Goal: Obtain resource: Download file/media

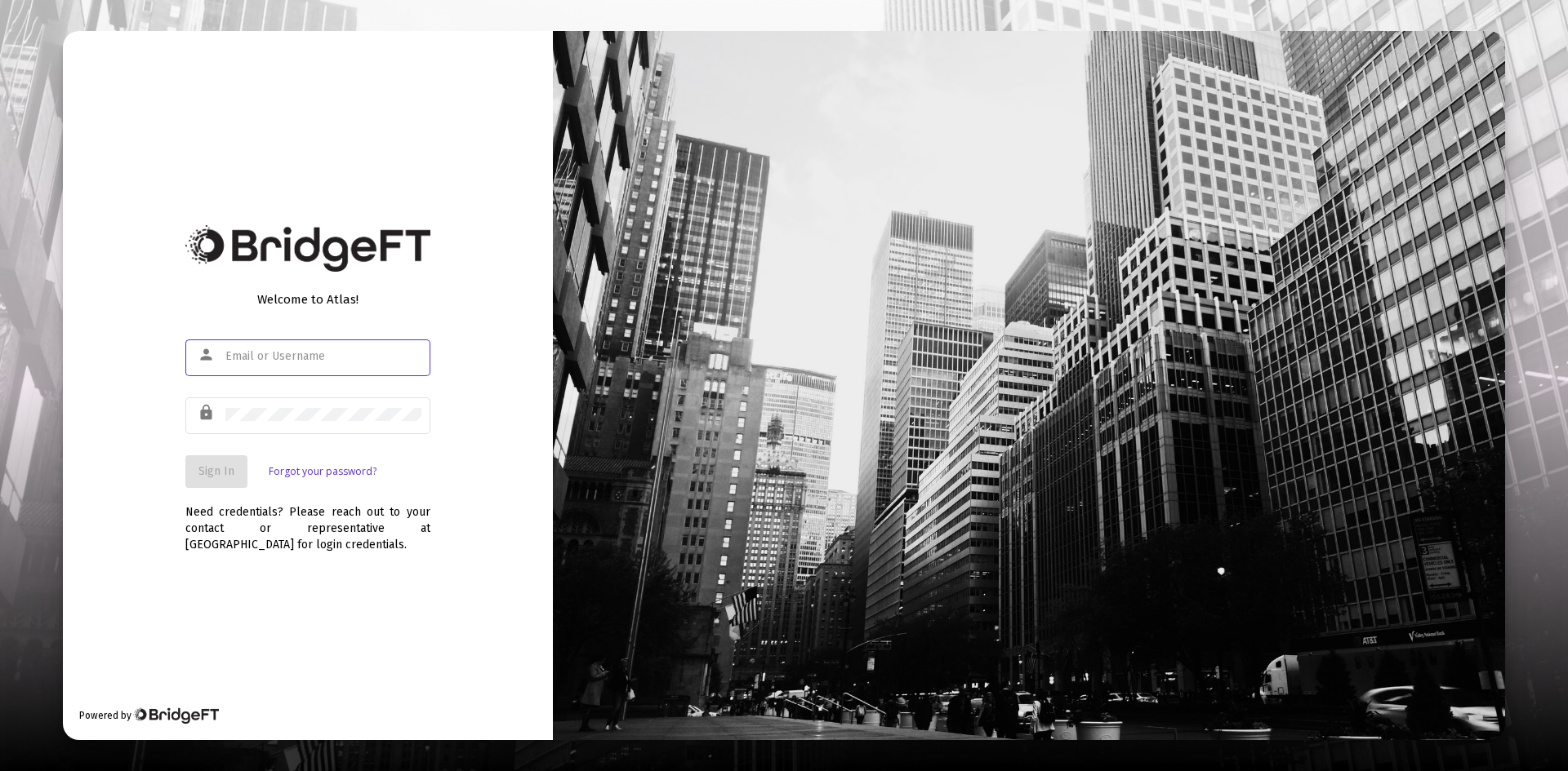
type input "[EMAIL_ADDRESS][DOMAIN_NAME]"
click at [216, 471] on span "Sign In" at bounding box center [216, 471] width 36 height 14
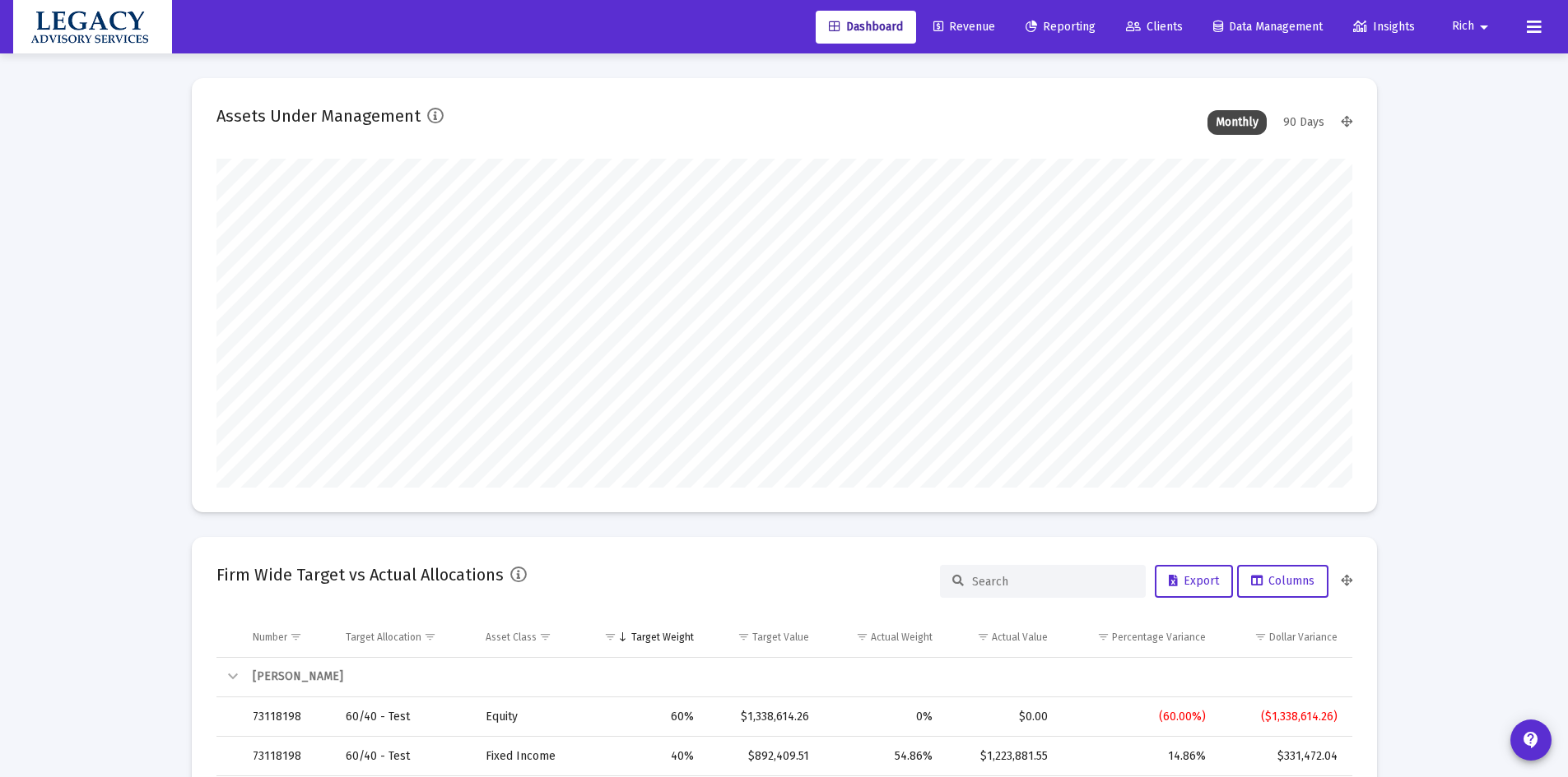
scroll to position [329, 611]
type input "[DATE]"
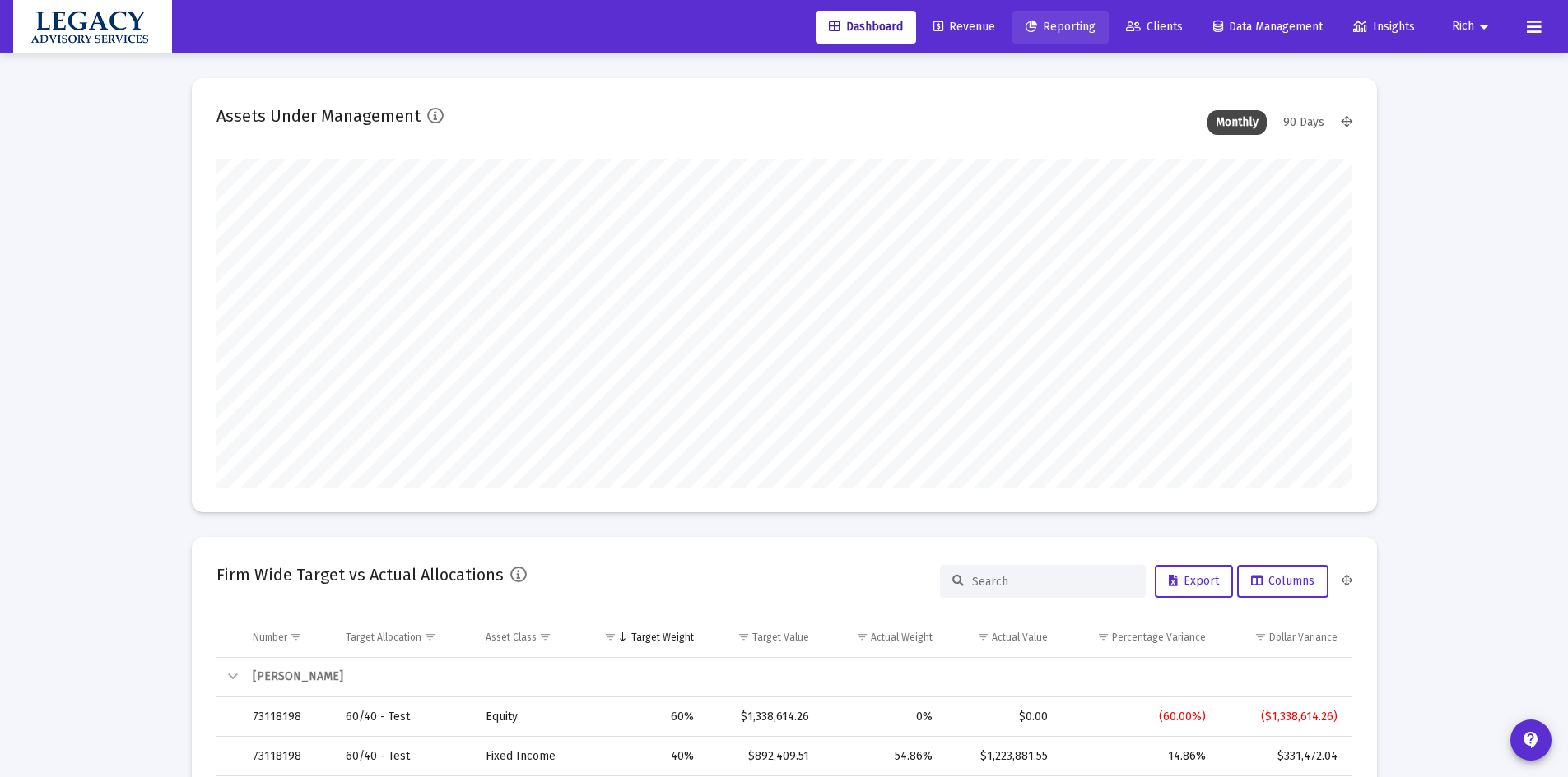
click at [1061, 31] on span "Reporting" at bounding box center [1060, 26] width 70 height 14
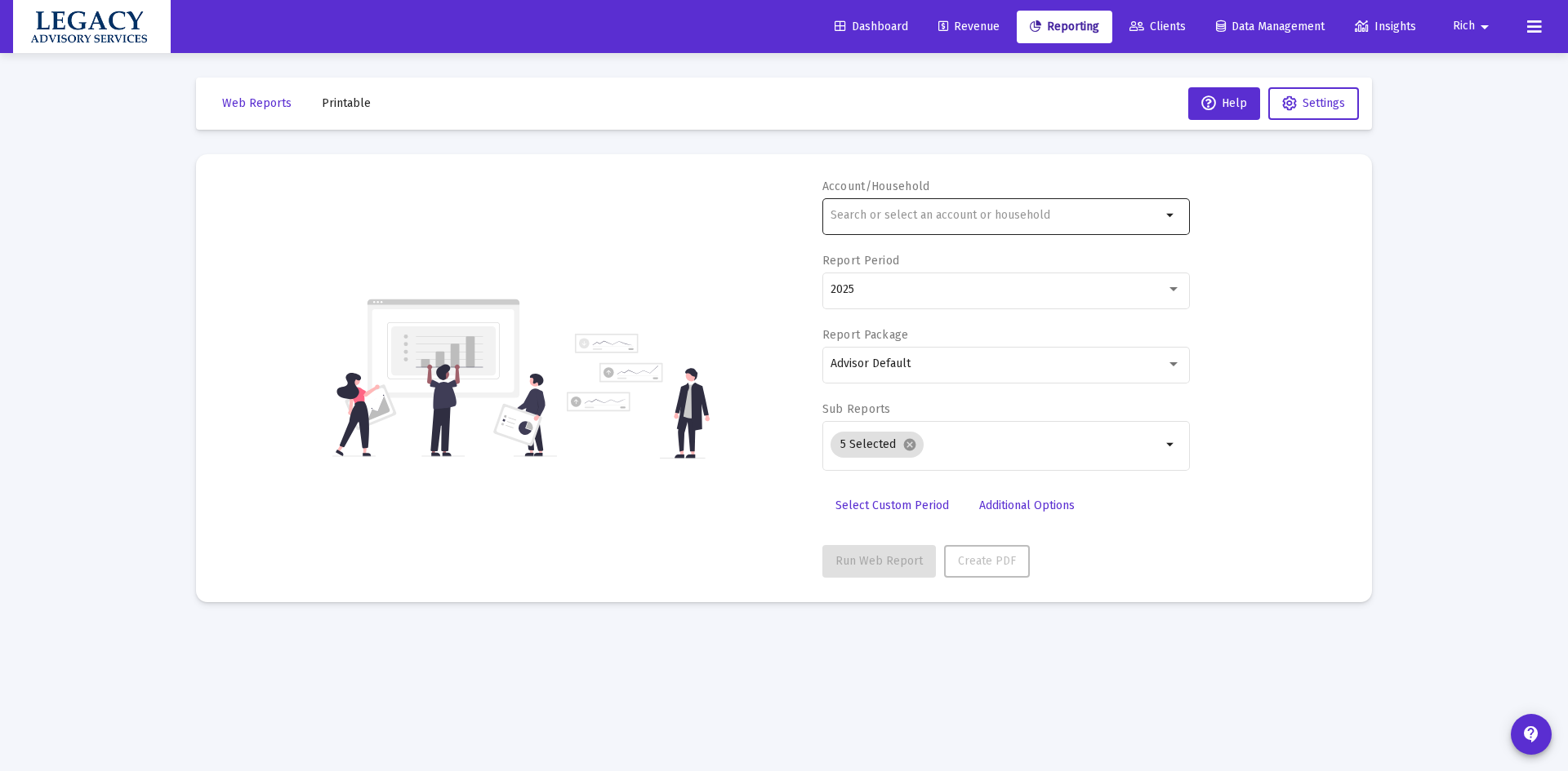
click at [923, 219] on input "text" at bounding box center [995, 216] width 331 height 13
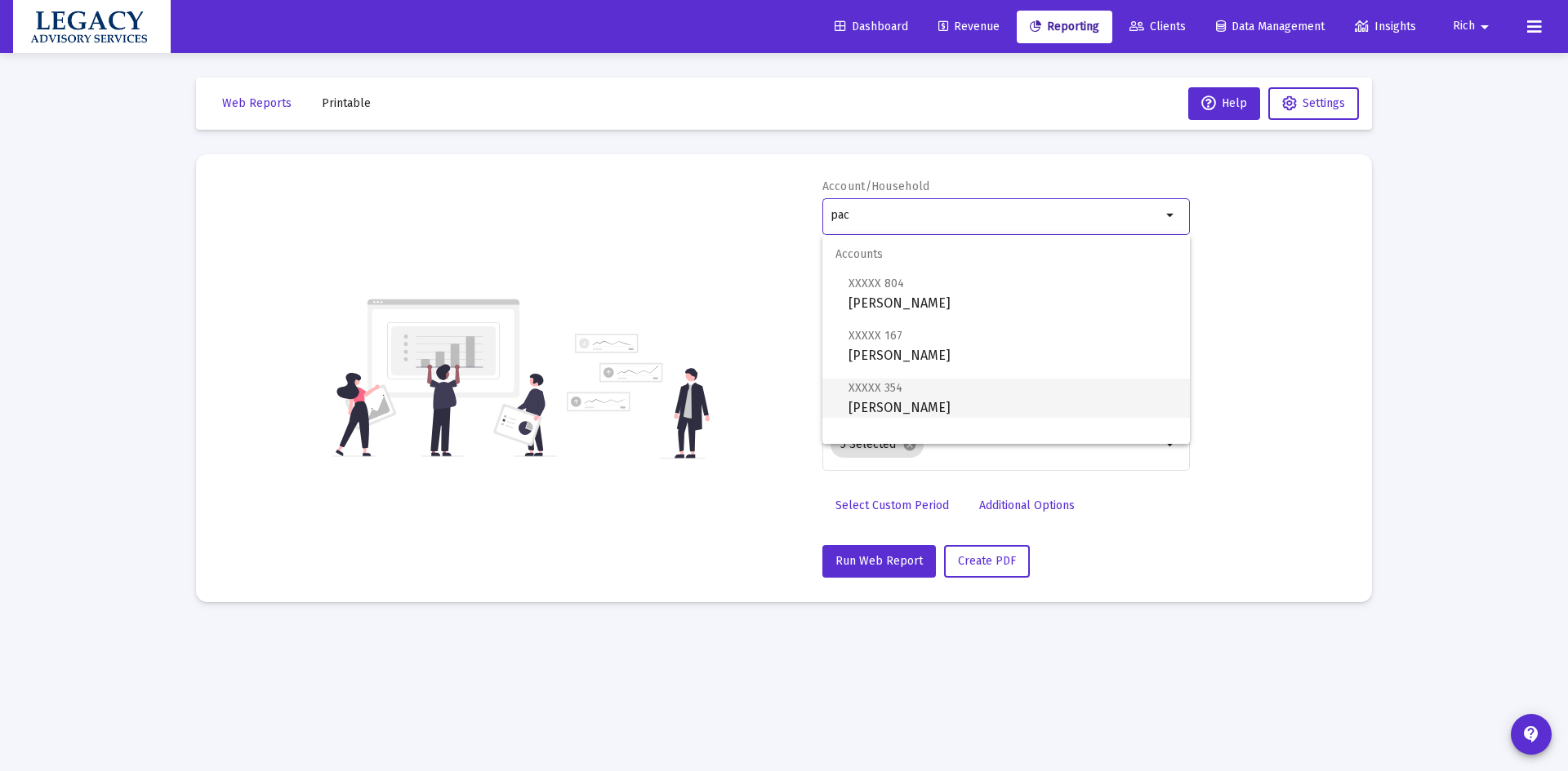
click at [952, 407] on span "XXXXX 354 [PERSON_NAME]" at bounding box center [1013, 399] width 328 height 40
type input "[PERSON_NAME]"
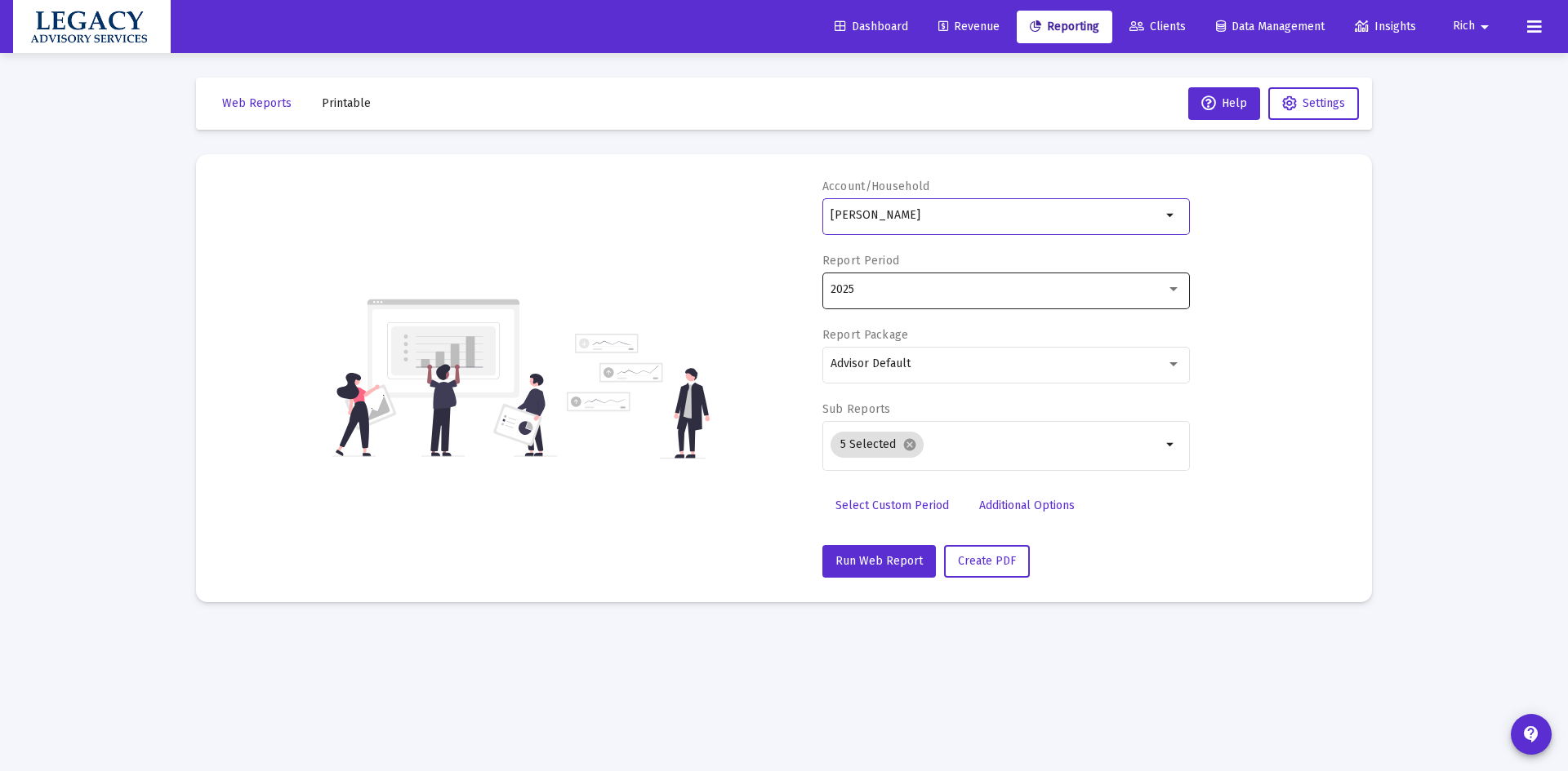
click at [913, 292] on div "2025" at bounding box center [998, 290] width 336 height 13
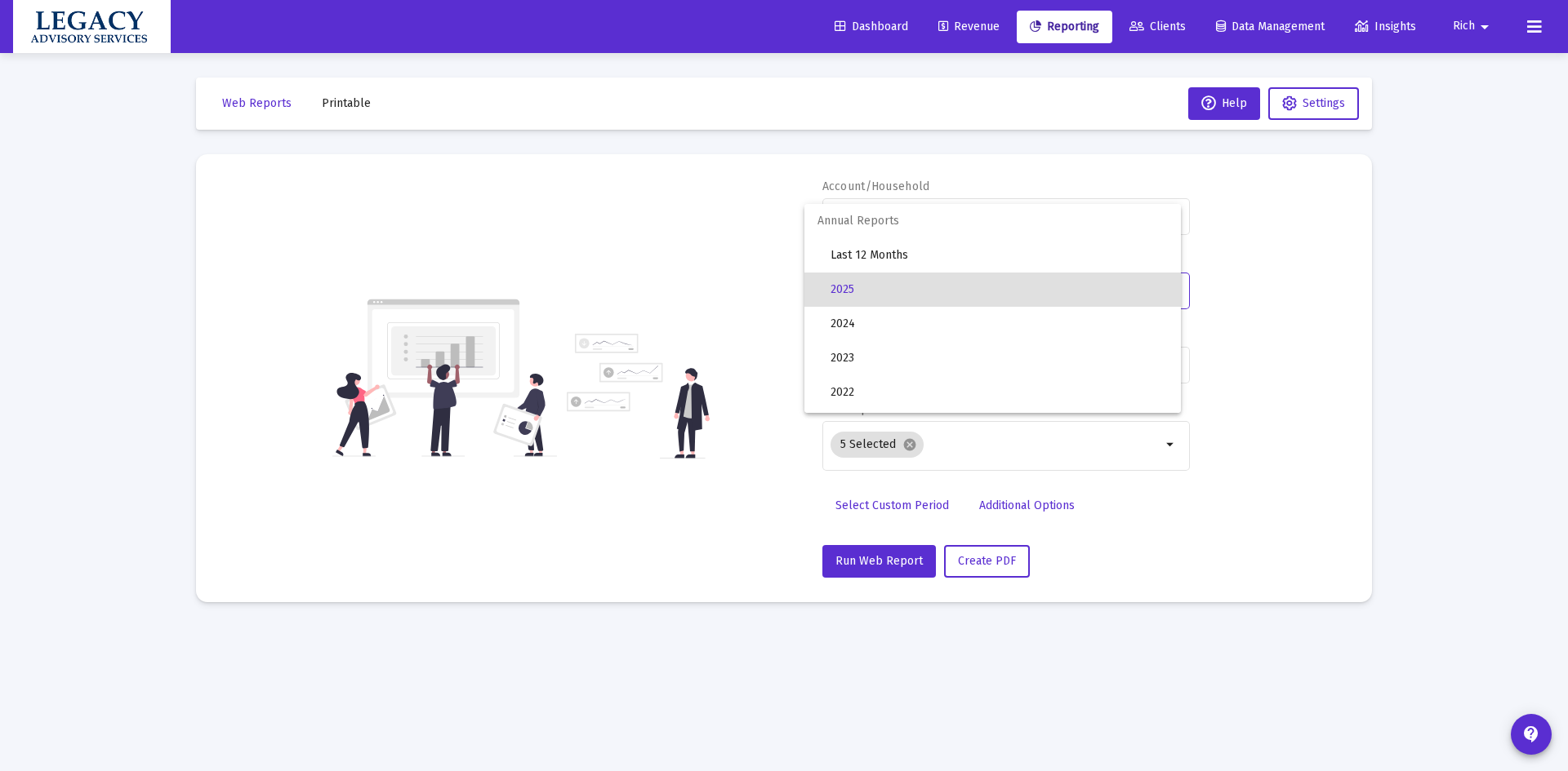
click at [913, 292] on span "2025" at bounding box center [999, 289] width 337 height 34
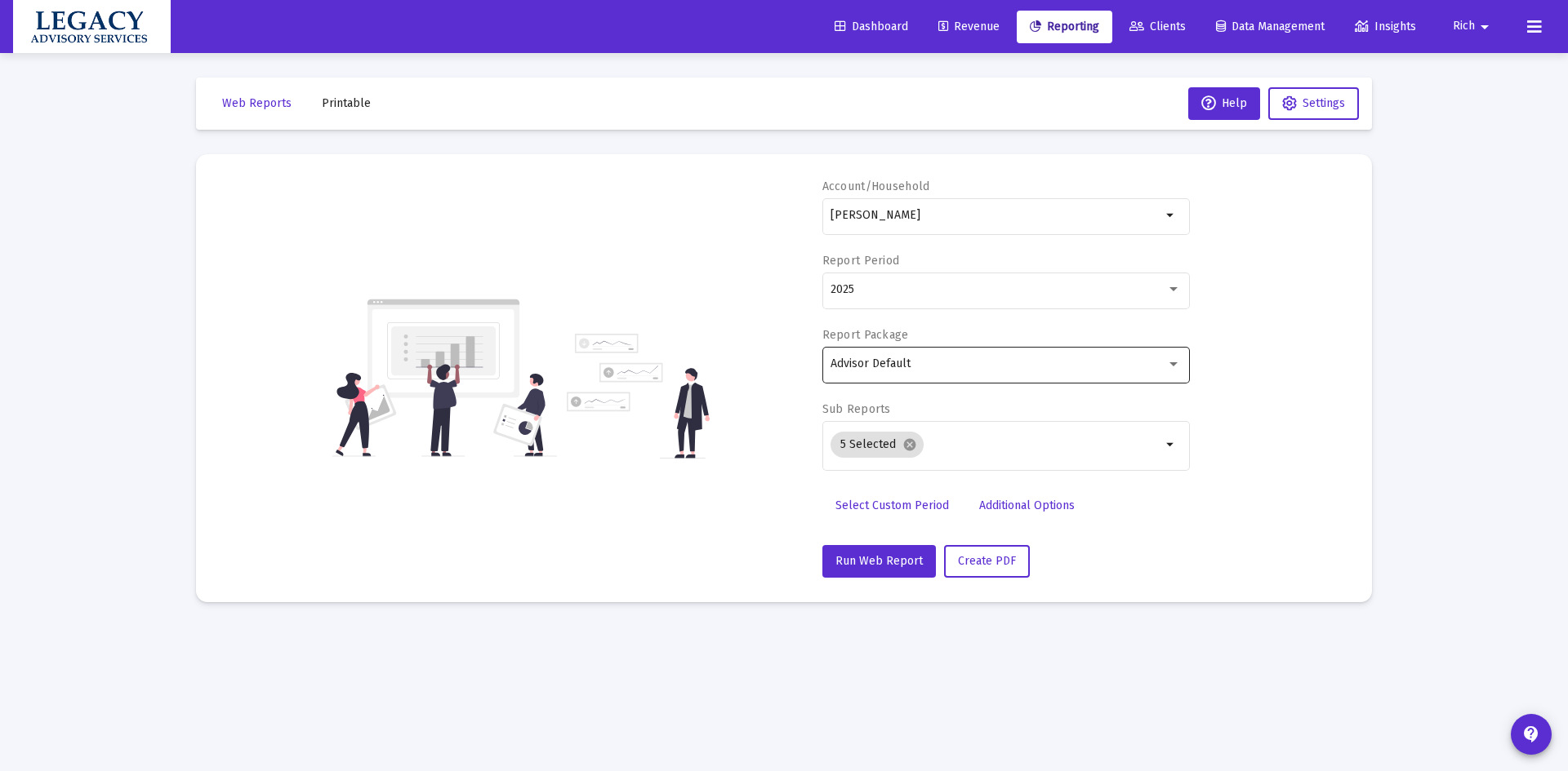
click at [948, 356] on div "Advisor Default" at bounding box center [1005, 364] width 351 height 40
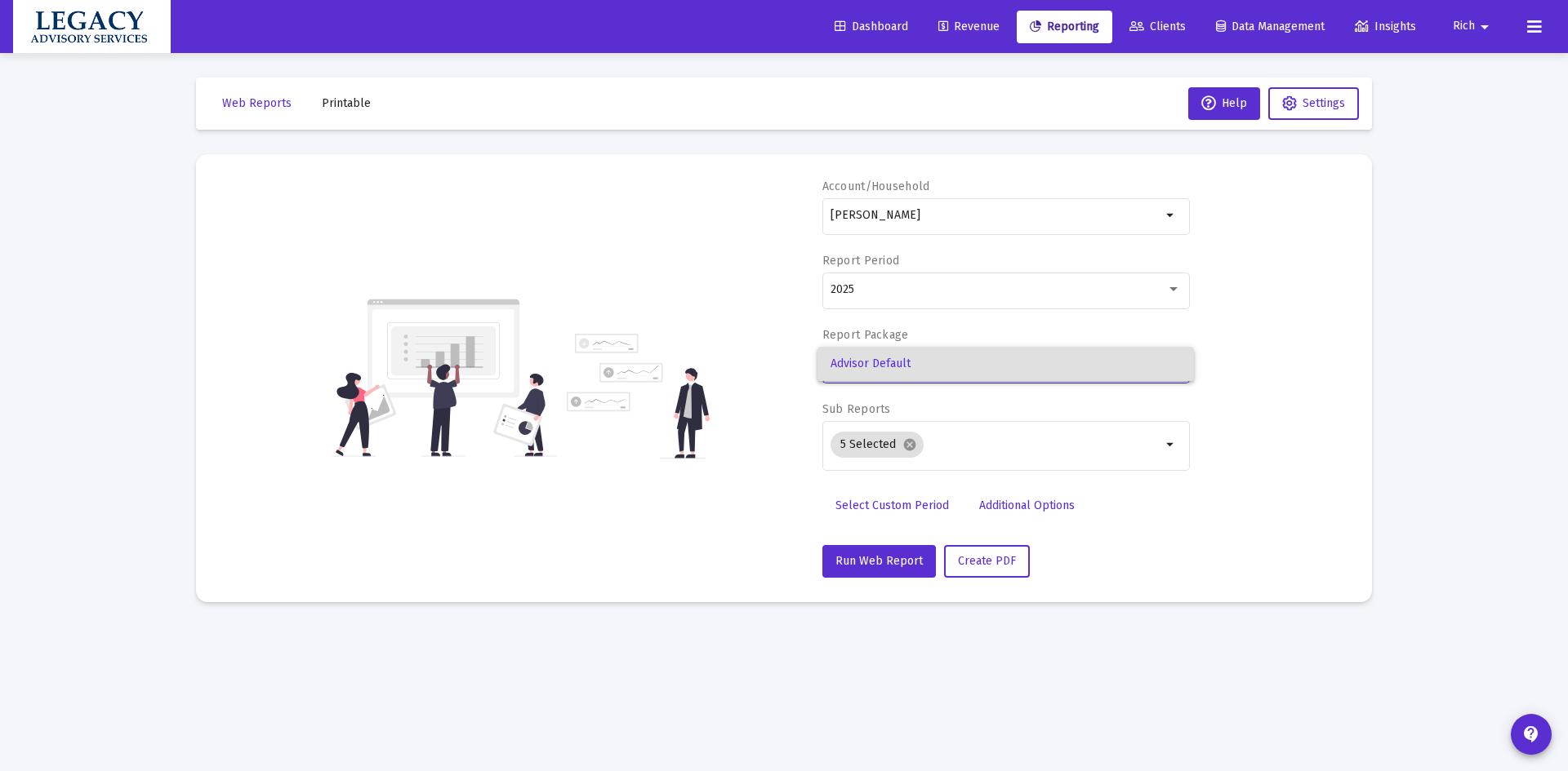
click at [950, 366] on span "Advisor Default" at bounding box center [1005, 364] width 351 height 34
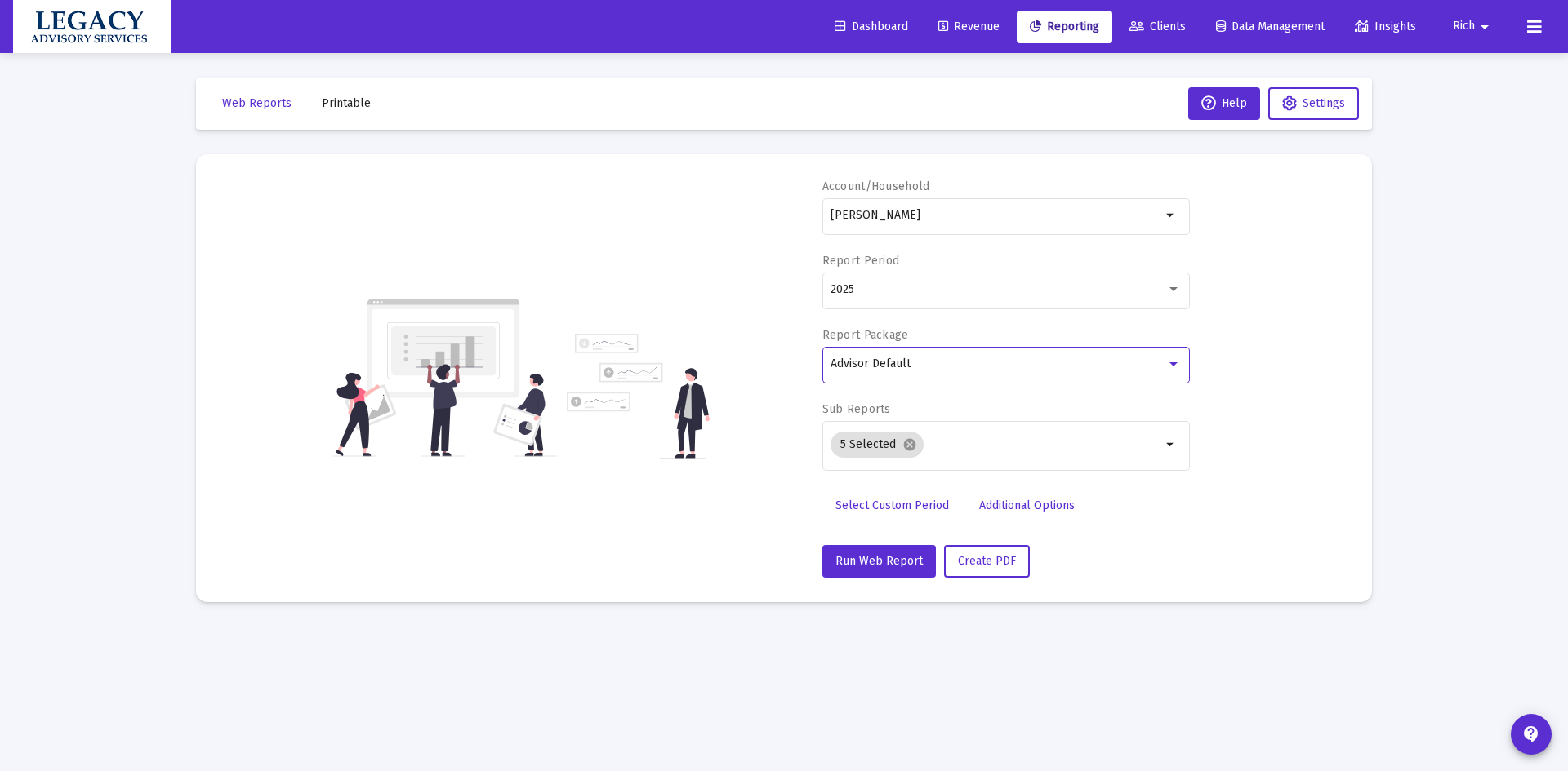
click at [858, 367] on span "Advisor Default" at bounding box center [870, 363] width 80 height 14
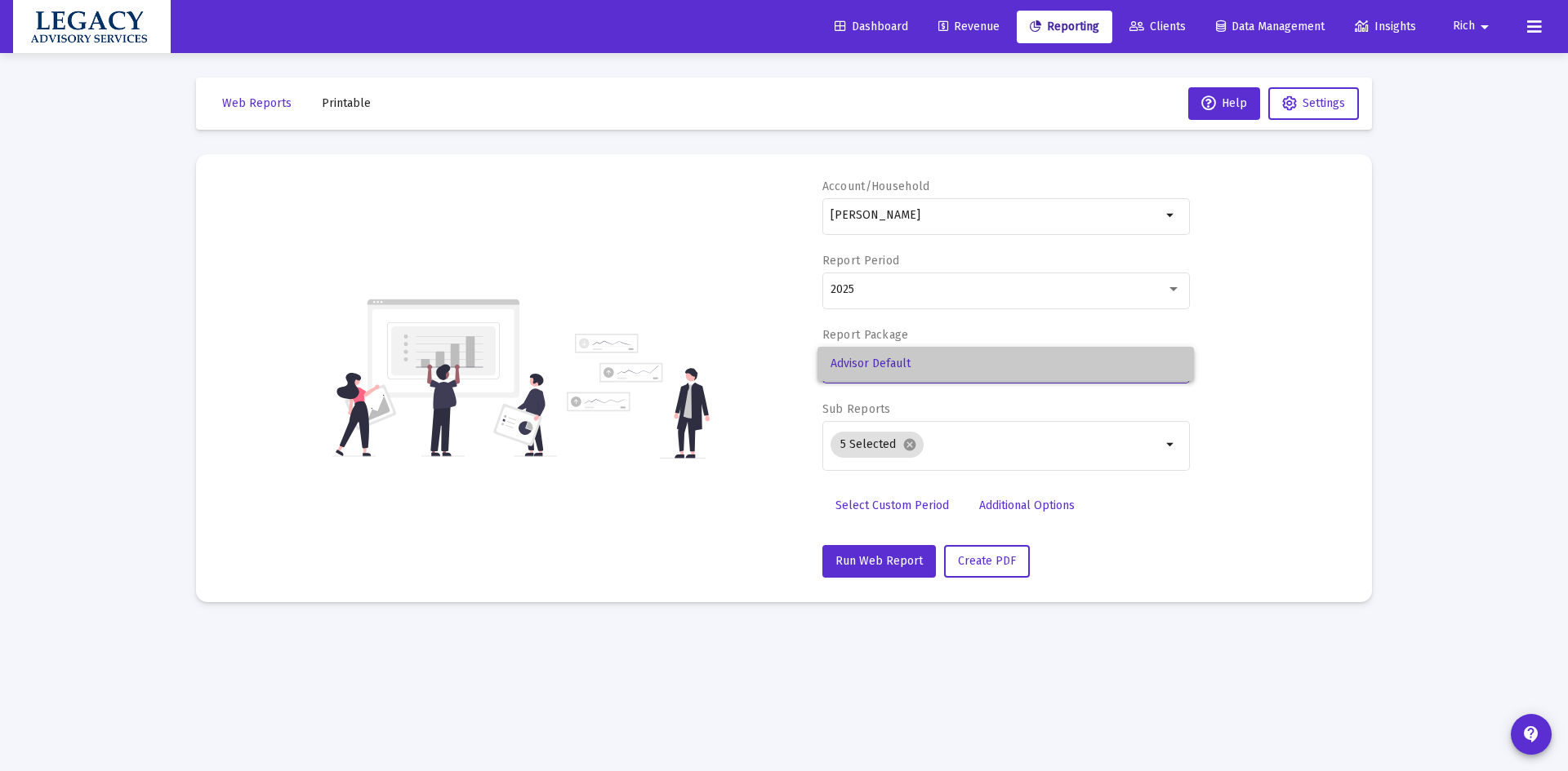
drag, startPoint x: 858, startPoint y: 367, endPoint x: 867, endPoint y: 366, distance: 9.1
click at [861, 366] on span "Advisor Default" at bounding box center [1005, 364] width 351 height 34
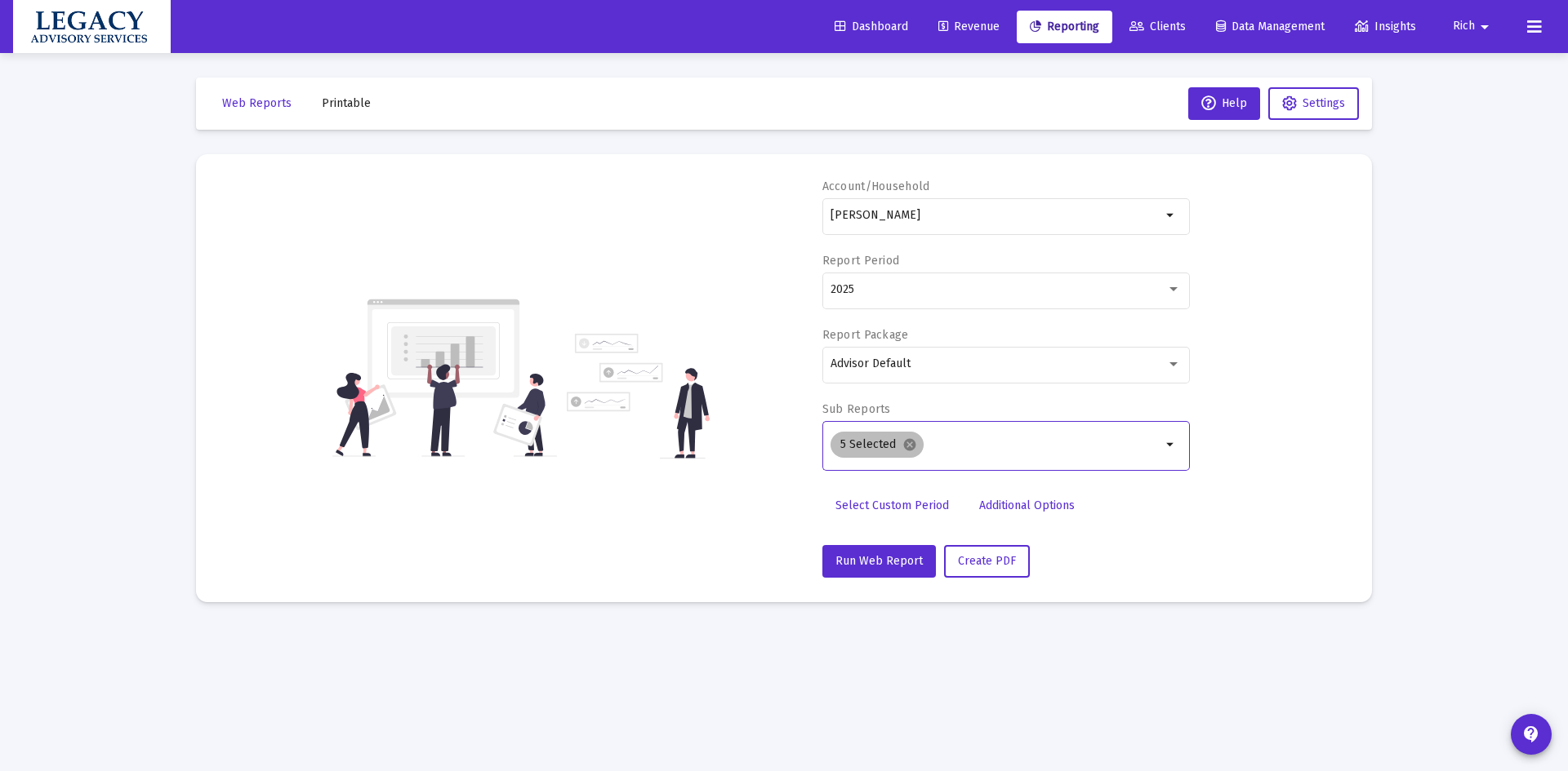
click at [979, 460] on div "5 Selected cancel" at bounding box center [996, 445] width 337 height 33
click at [883, 500] on span "Select Custom Period" at bounding box center [892, 505] width 114 height 14
click at [950, 290] on input at bounding box center [903, 290] width 147 height 13
type input "[DATE]"
drag, startPoint x: 1129, startPoint y: 283, endPoint x: 1136, endPoint y: 288, distance: 8.6
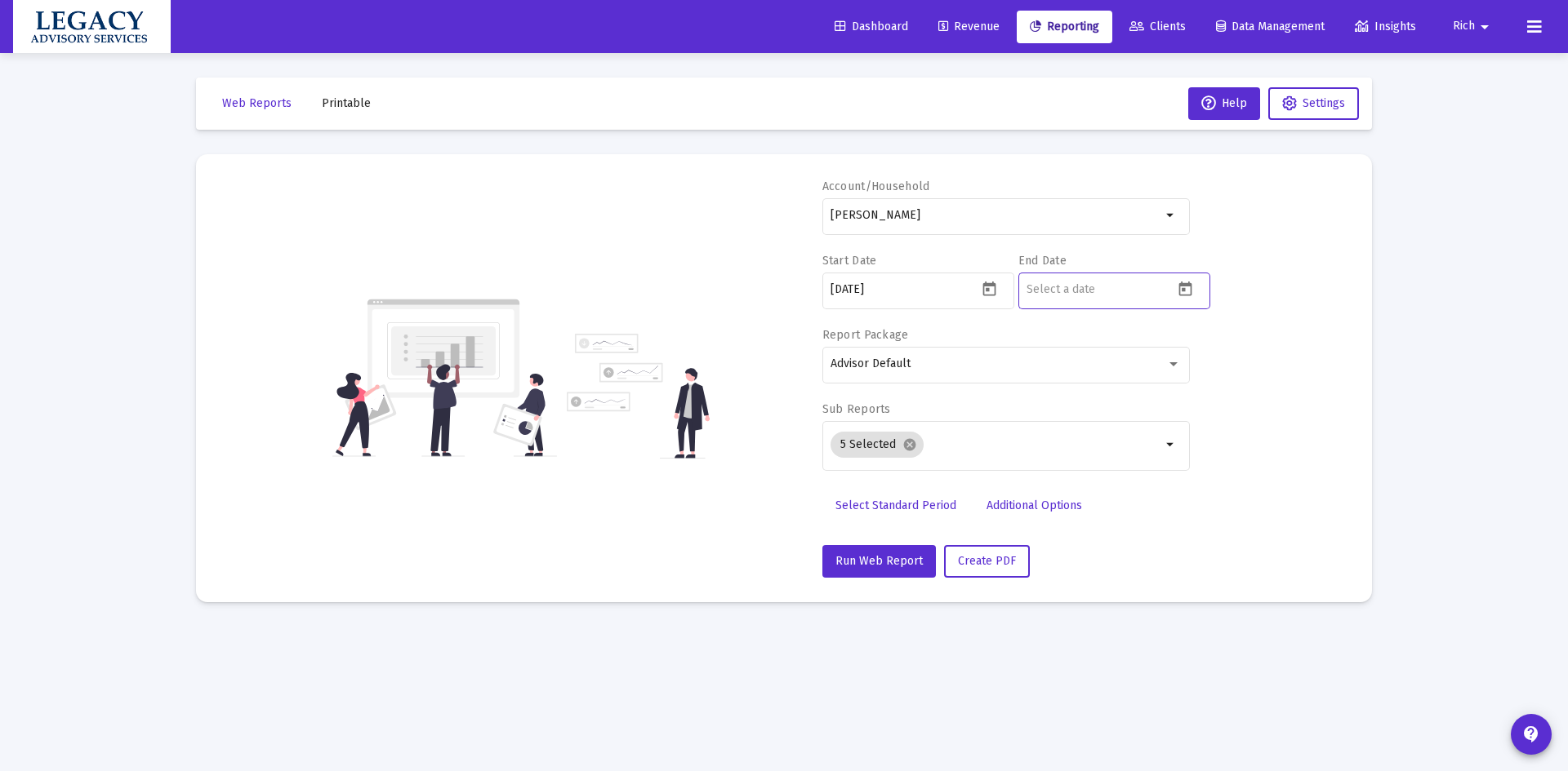
click at [1129, 284] on input at bounding box center [1099, 290] width 147 height 13
click at [1194, 291] on icon "Open calendar" at bounding box center [1185, 289] width 17 height 17
click at [1208, 441] on div "8" at bounding box center [1205, 449] width 29 height 29
type input "[DATE]"
click at [988, 452] on div "5 Selected cancel" at bounding box center [996, 445] width 337 height 33
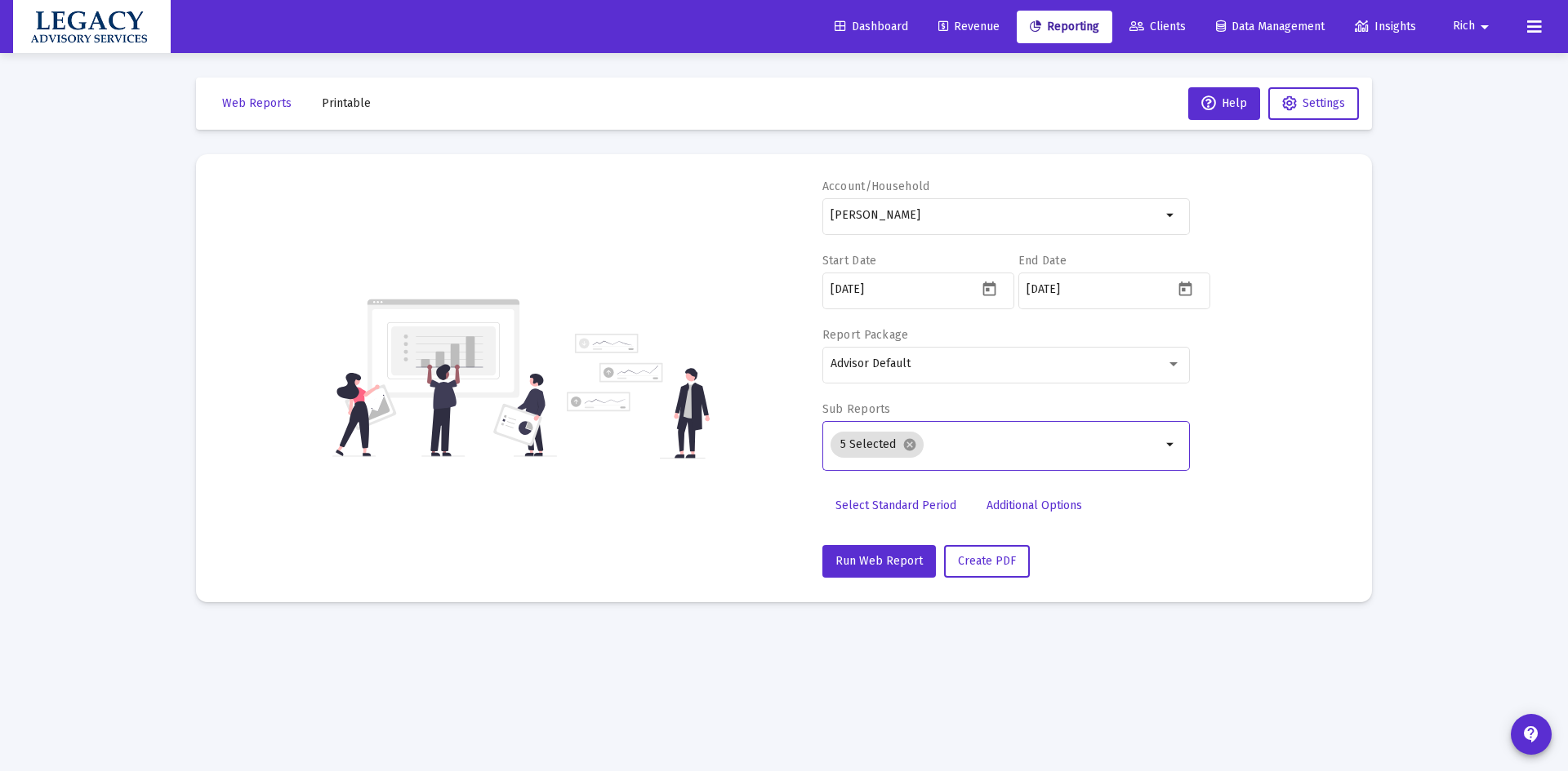
click at [1169, 447] on mat-icon "arrow_drop_down" at bounding box center [1171, 444] width 19 height 19
click at [1167, 446] on mat-icon "arrow_drop_down" at bounding box center [1171, 444] width 19 height 19
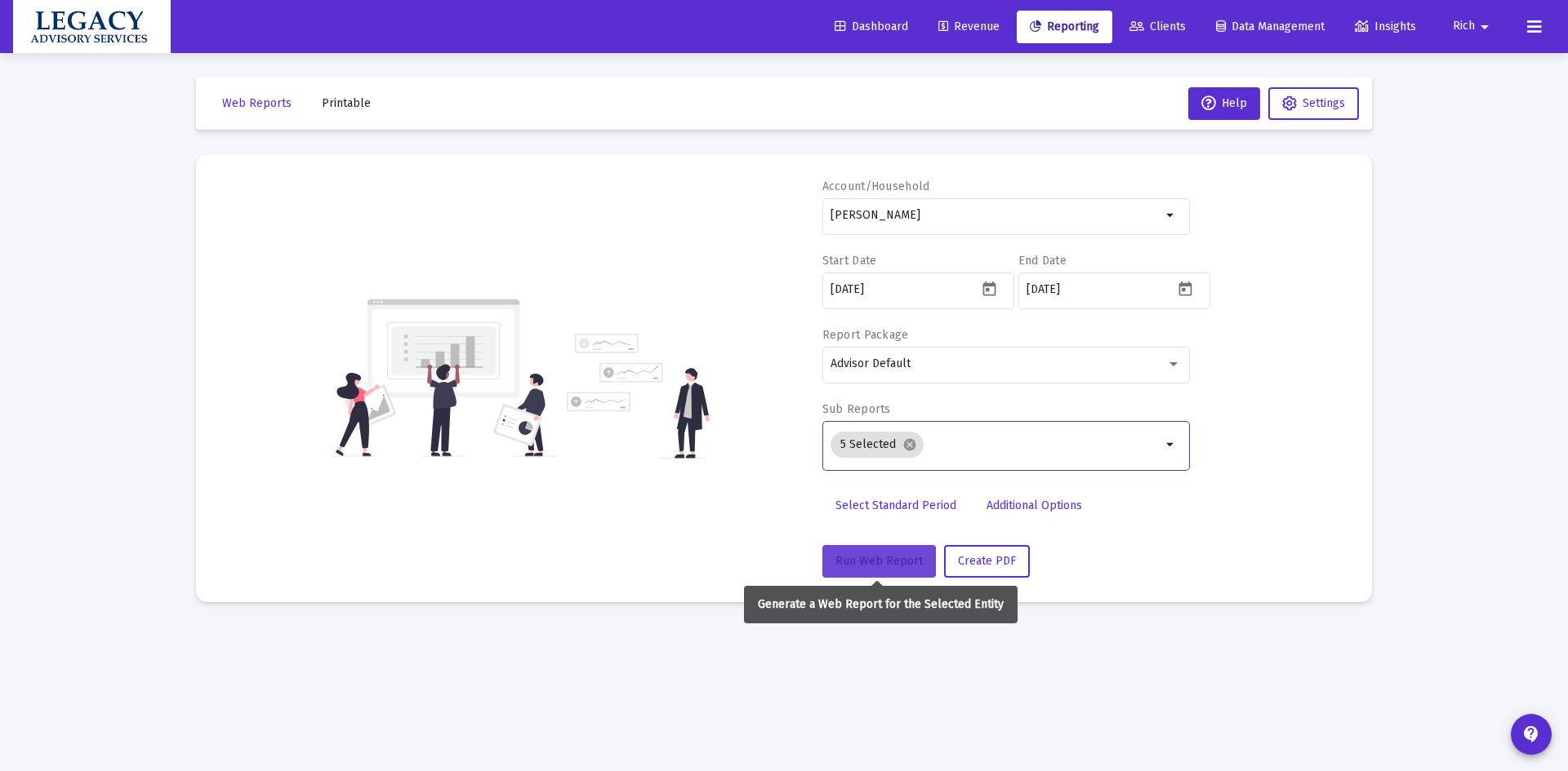
click at [869, 561] on span "Run Web Report" at bounding box center [879, 561] width 87 height 14
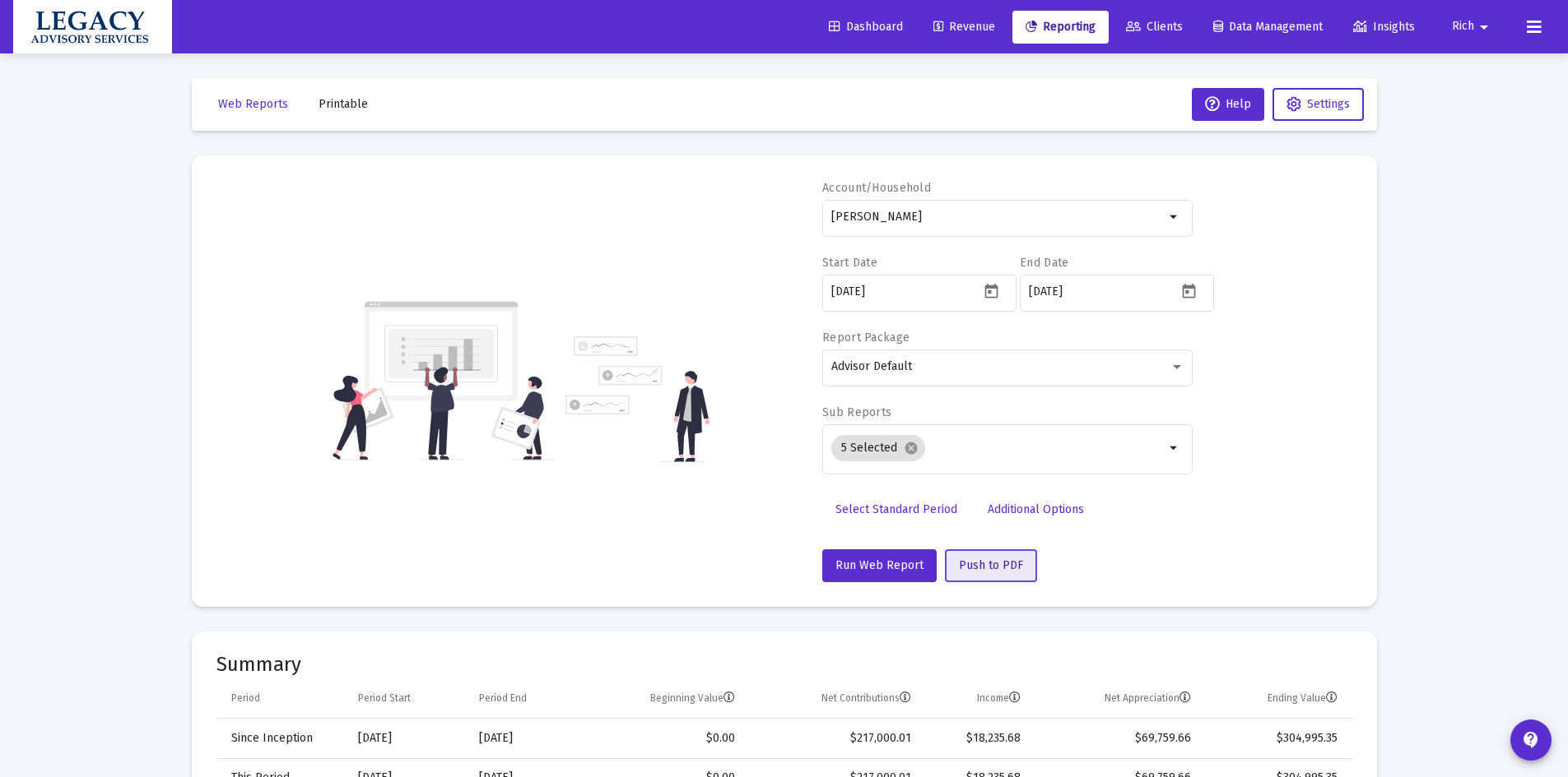
click at [989, 566] on span "Push to PDF" at bounding box center [991, 565] width 64 height 14
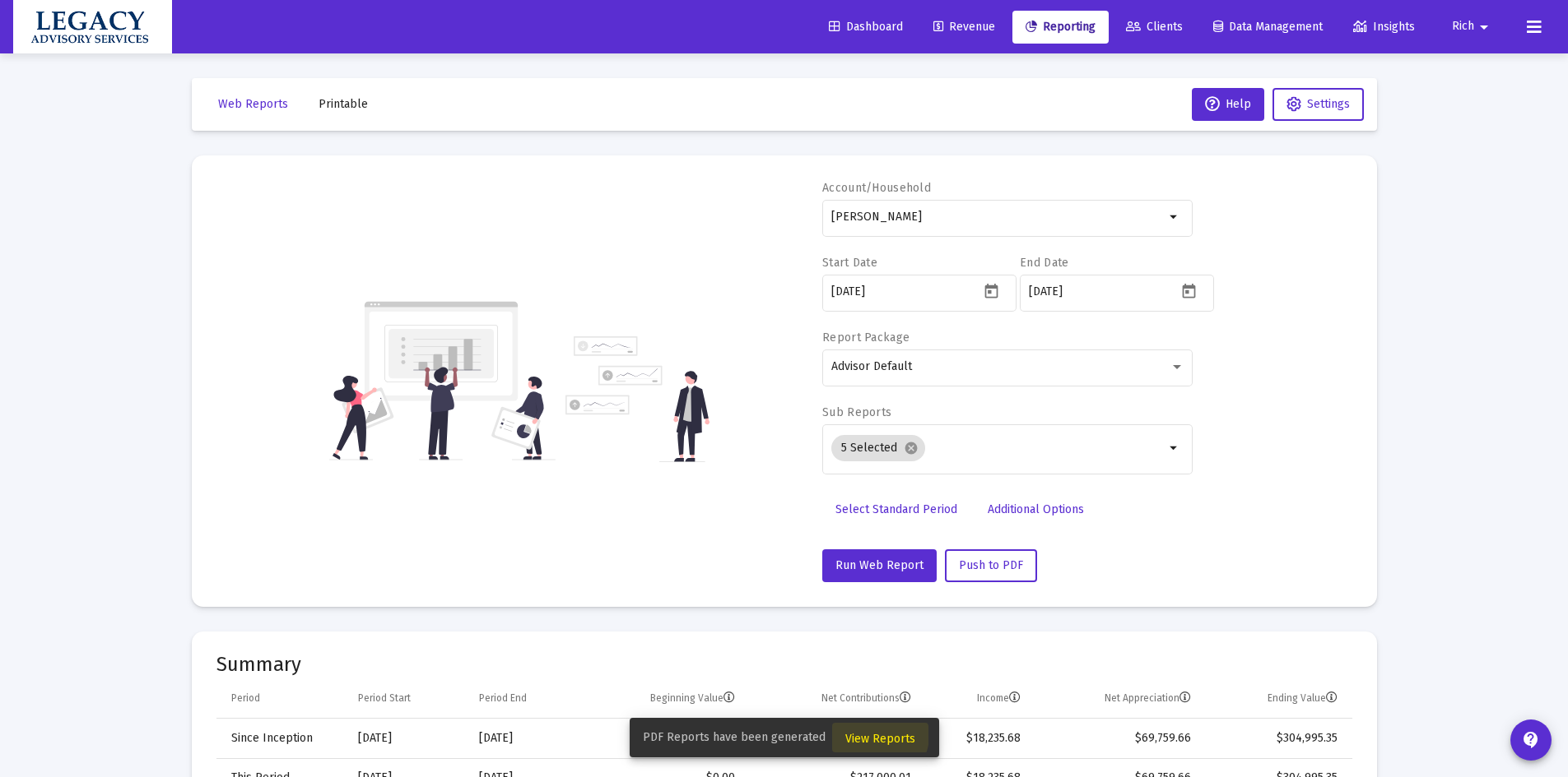
click at [871, 735] on span "View Reports" at bounding box center [880, 739] width 70 height 14
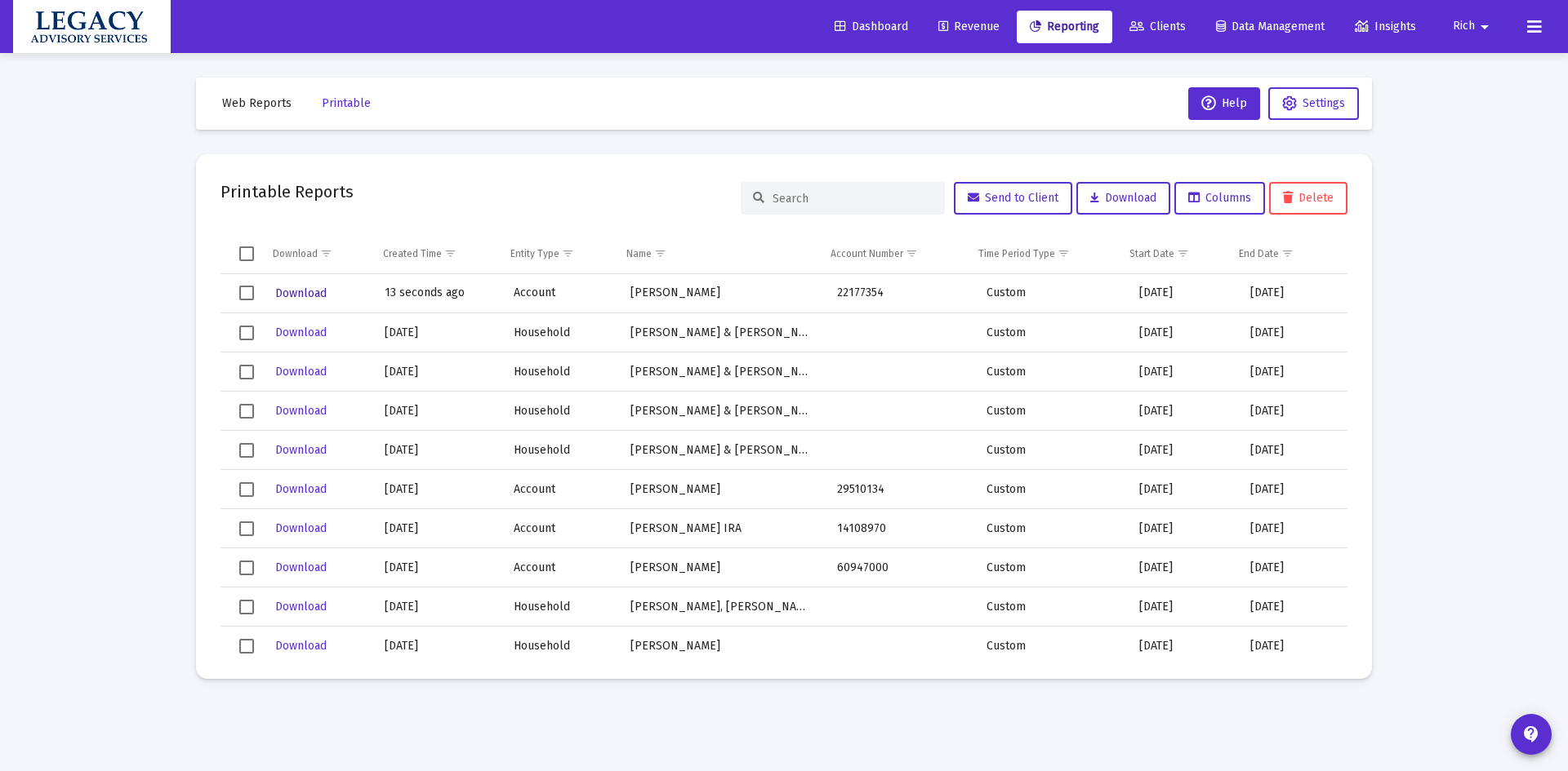
click at [295, 297] on span "Download" at bounding box center [300, 293] width 51 height 14
click at [236, 99] on span "Web Reports" at bounding box center [257, 103] width 70 height 14
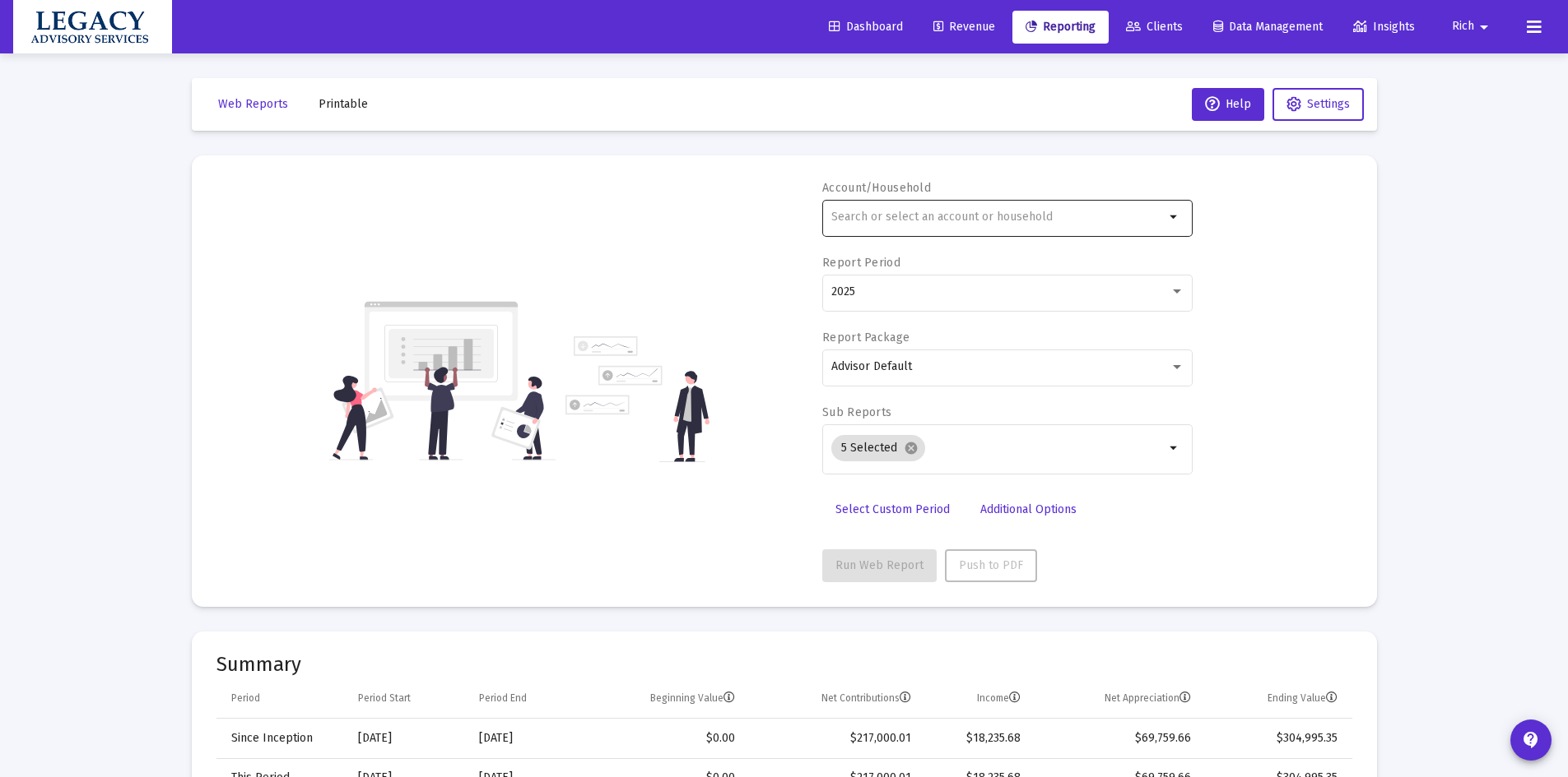
click at [912, 215] on input "text" at bounding box center [998, 218] width 333 height 14
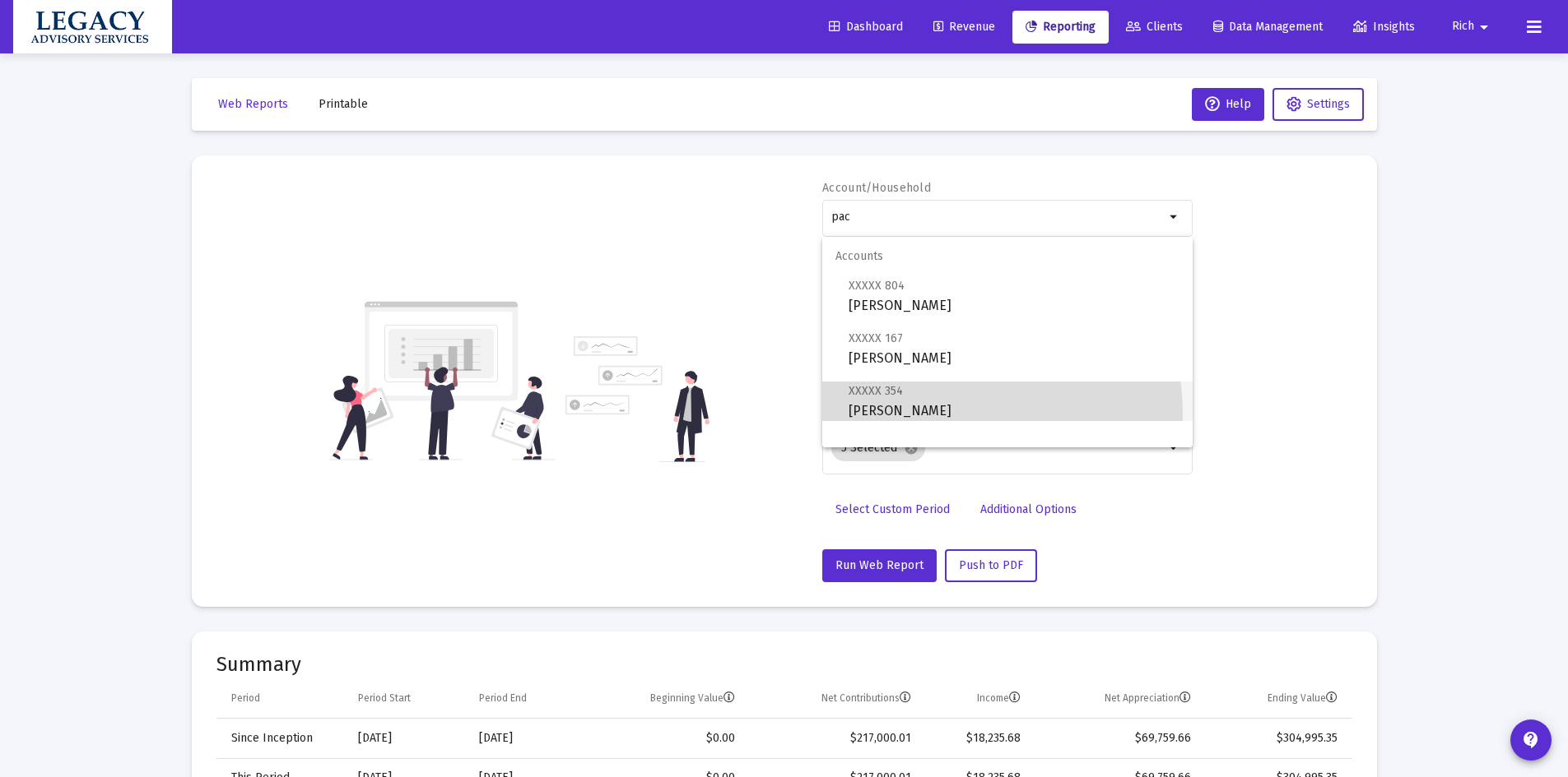
click at [935, 413] on span "XXXXX 354 [PERSON_NAME]" at bounding box center [1014, 402] width 331 height 41
type input "[PERSON_NAME]"
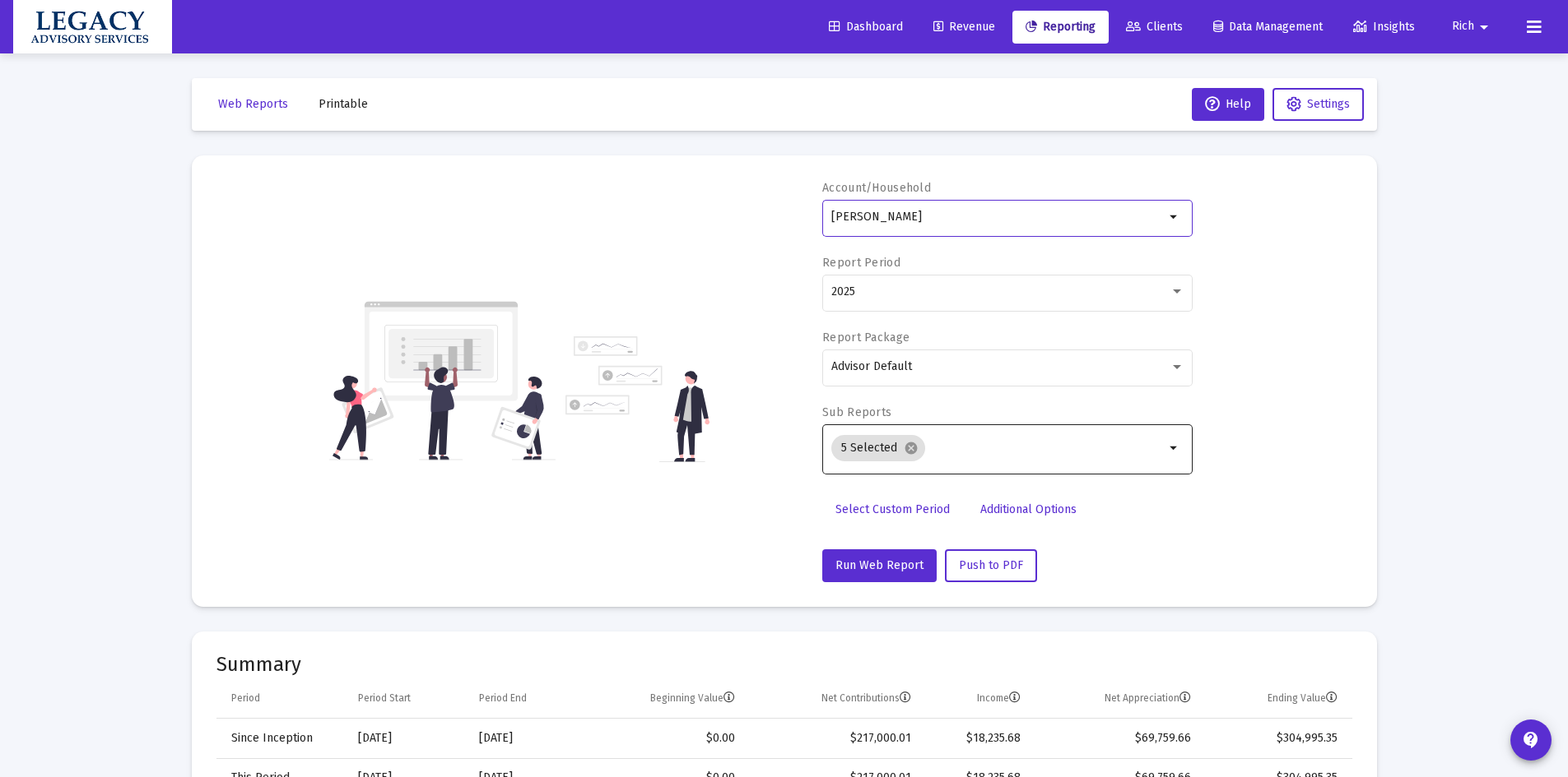
click at [1104, 443] on input "Selection" at bounding box center [1048, 448] width 233 height 14
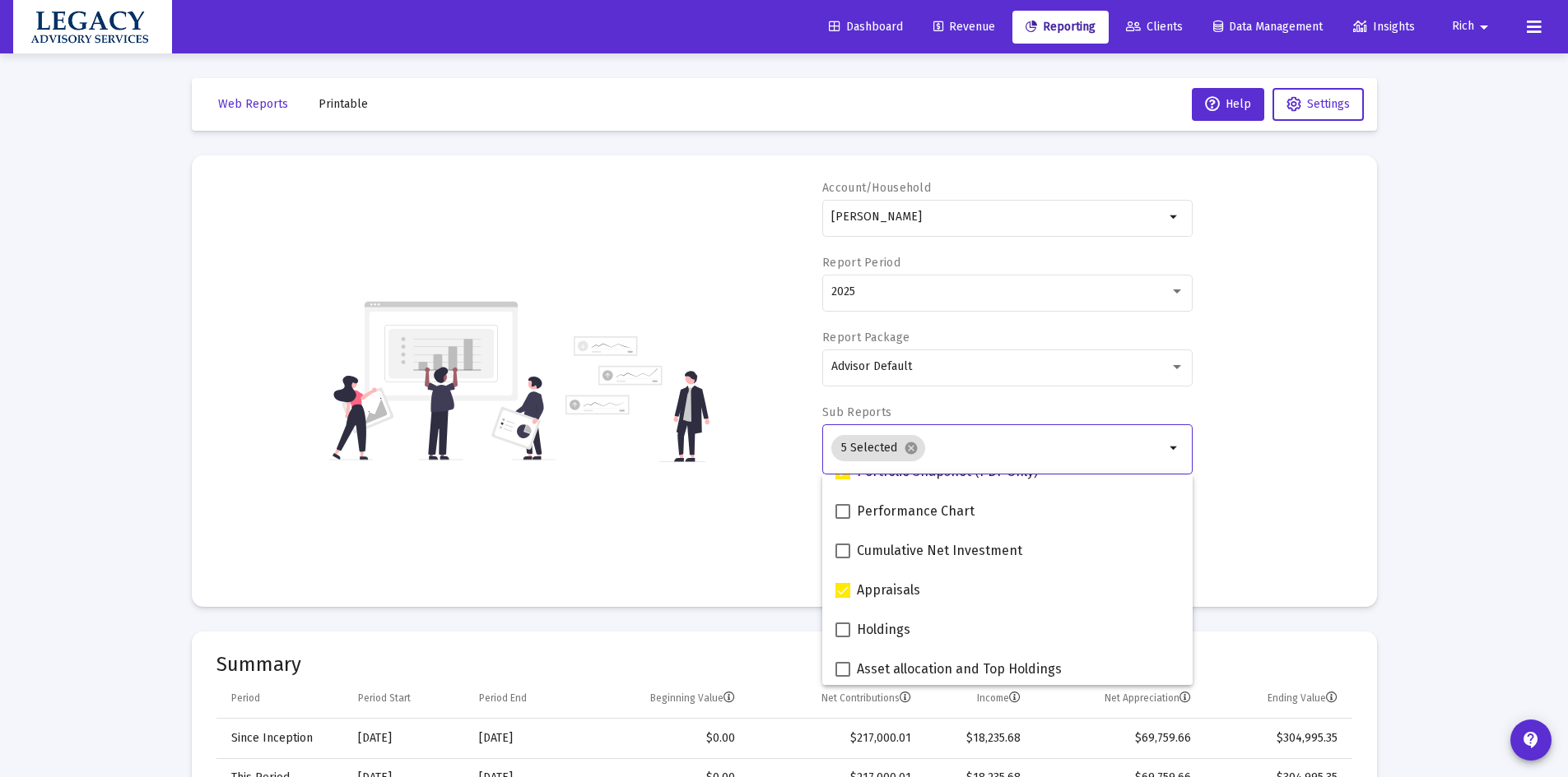
scroll to position [247, 0]
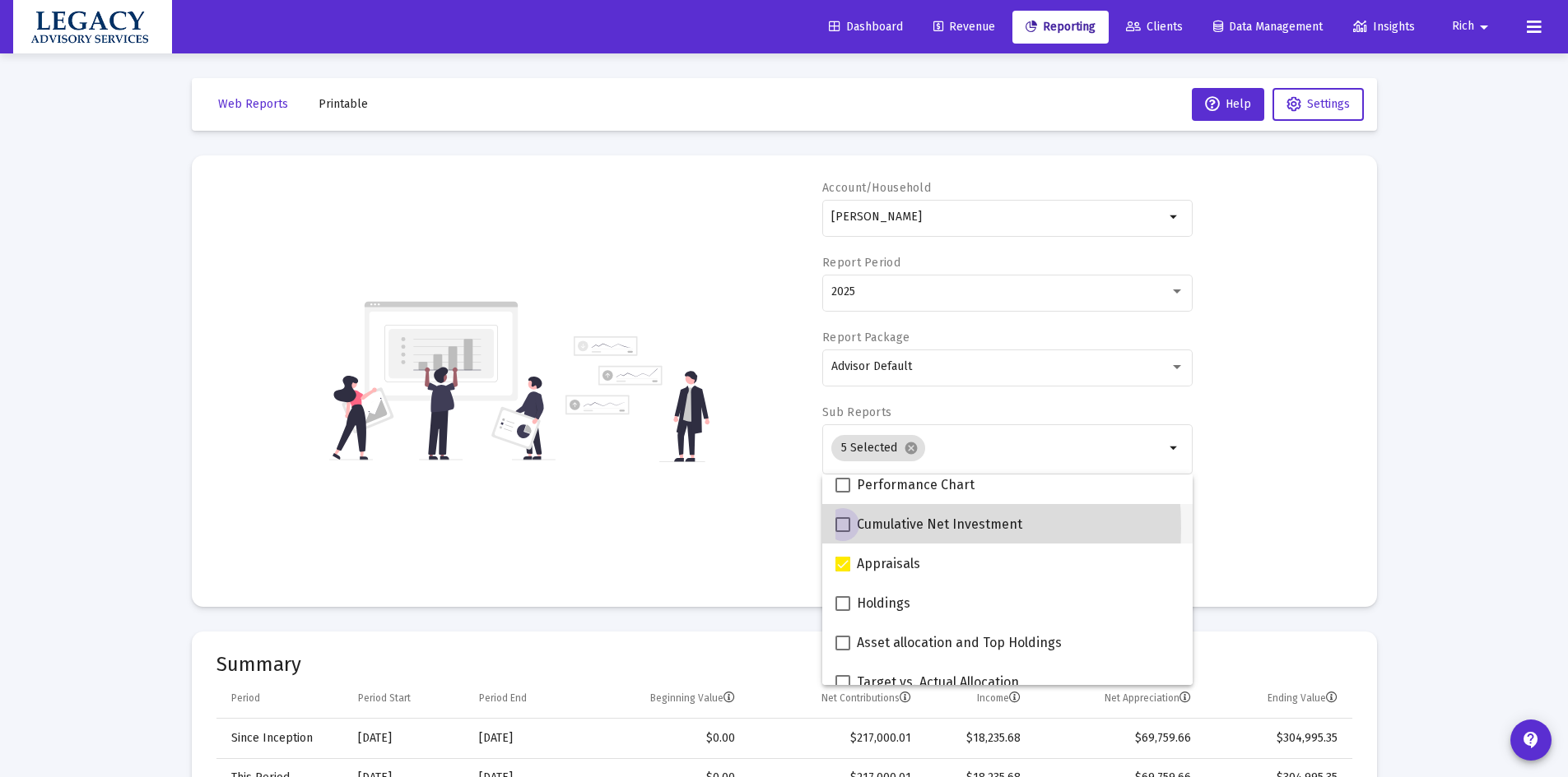
click at [839, 527] on span at bounding box center [842, 524] width 14 height 14
click at [842, 532] on input "Cumulative Net Investment" at bounding box center [842, 532] width 1 height 1
checkbox input "true"
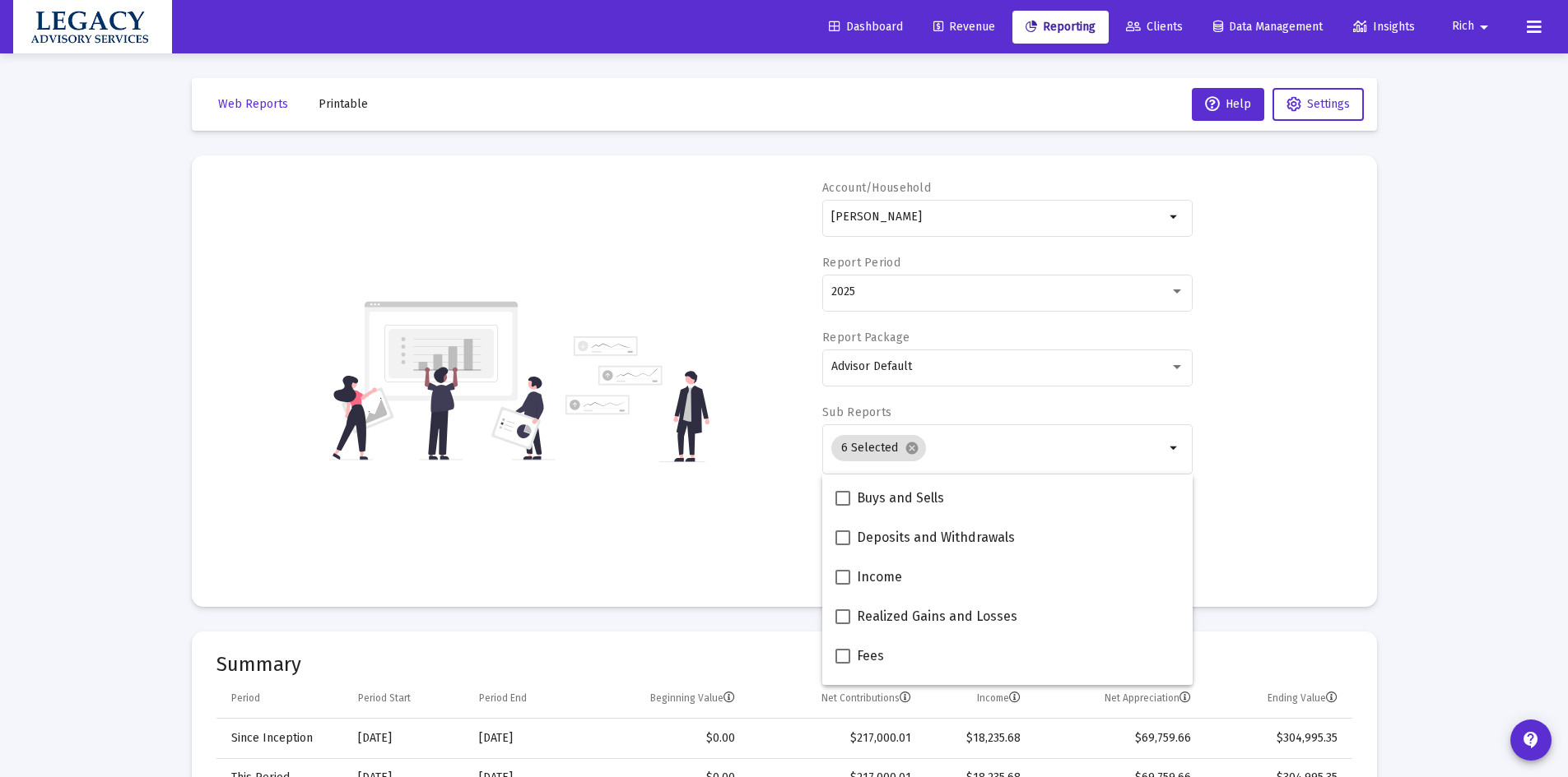
scroll to position [494, 0]
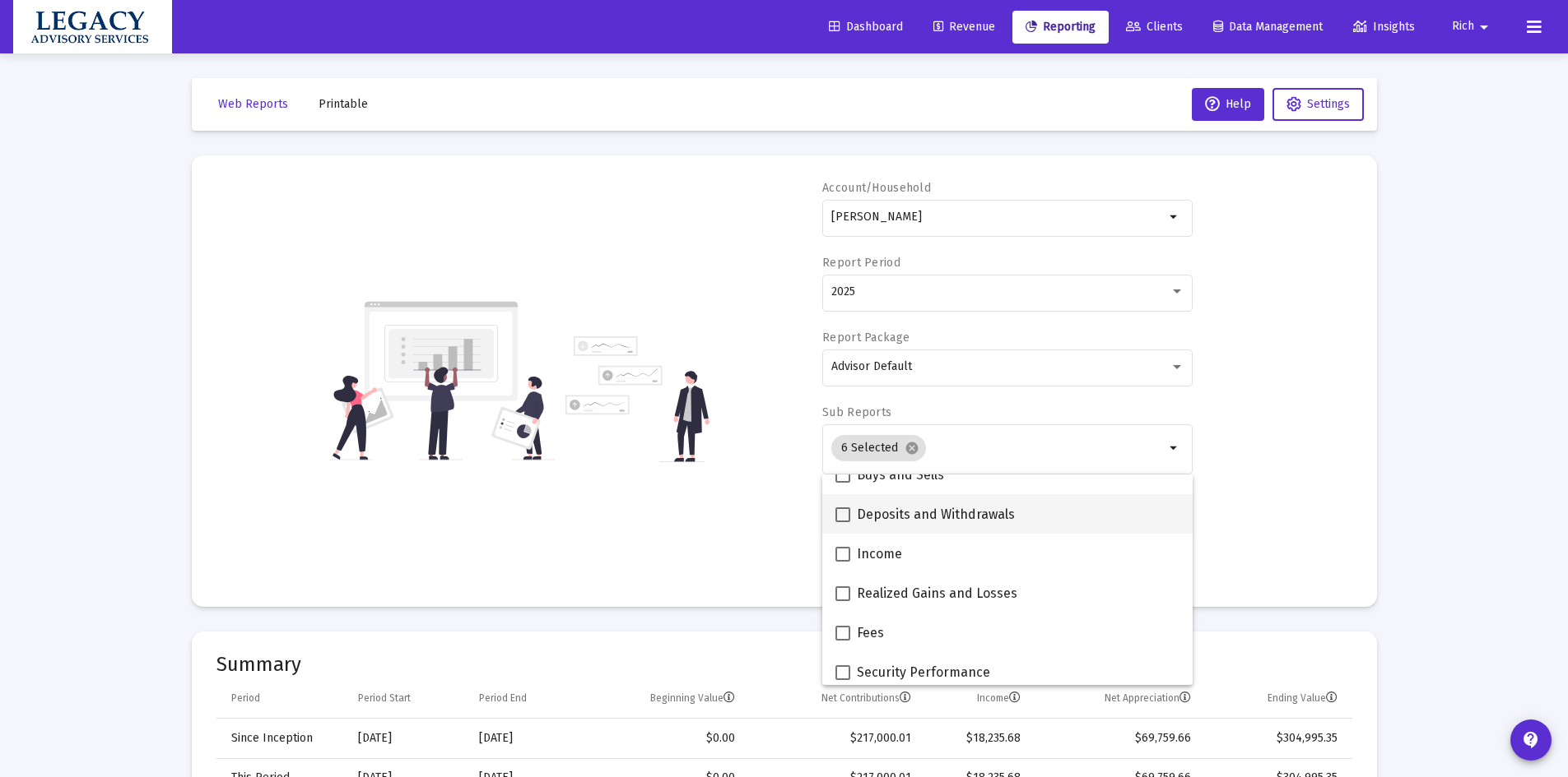
click at [846, 518] on span at bounding box center [842, 514] width 14 height 14
click at [842, 523] on input "Deposits and Withdrawals" at bounding box center [842, 523] width 1 height 1
checkbox input "true"
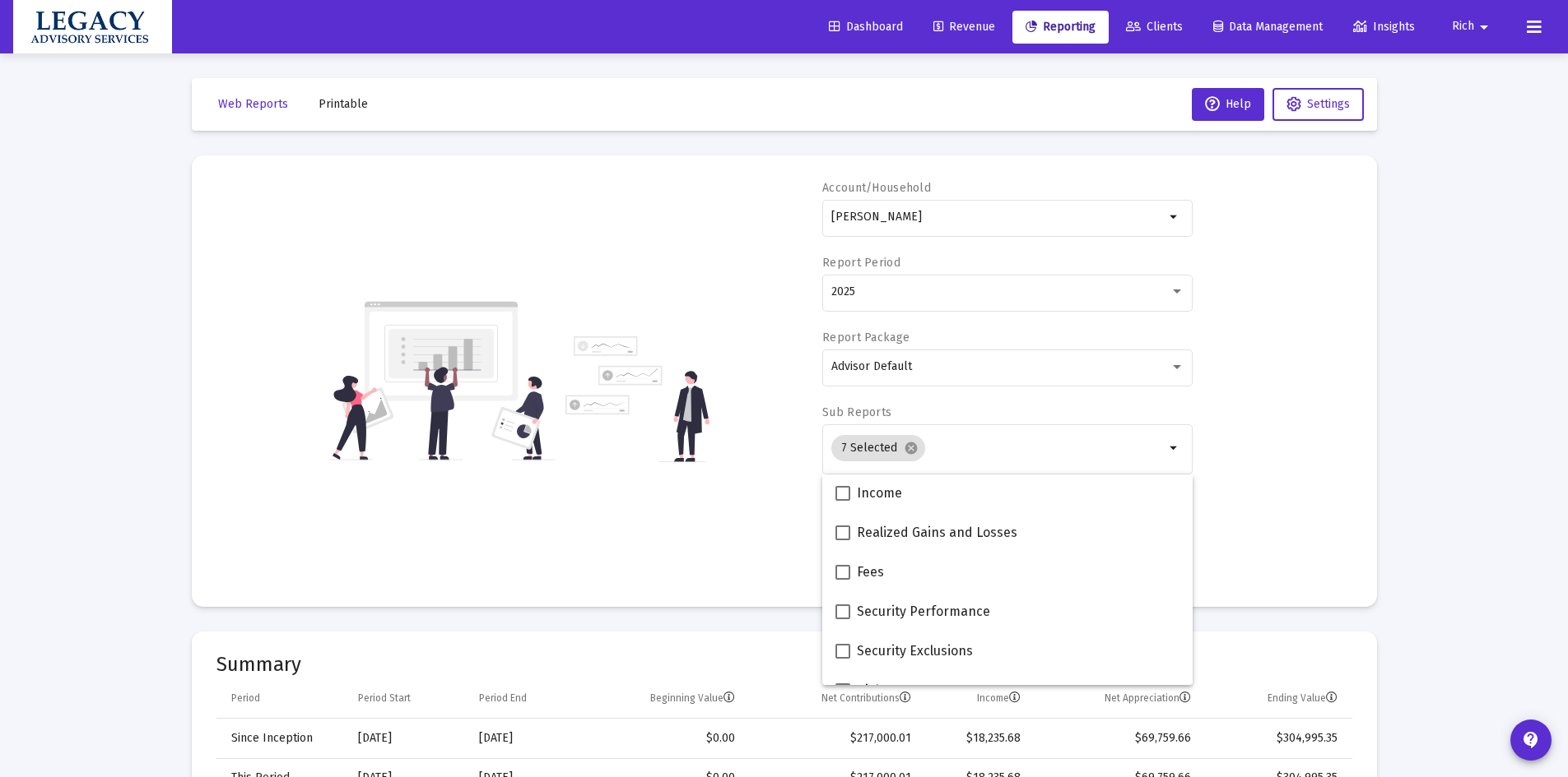
scroll to position [329, 0]
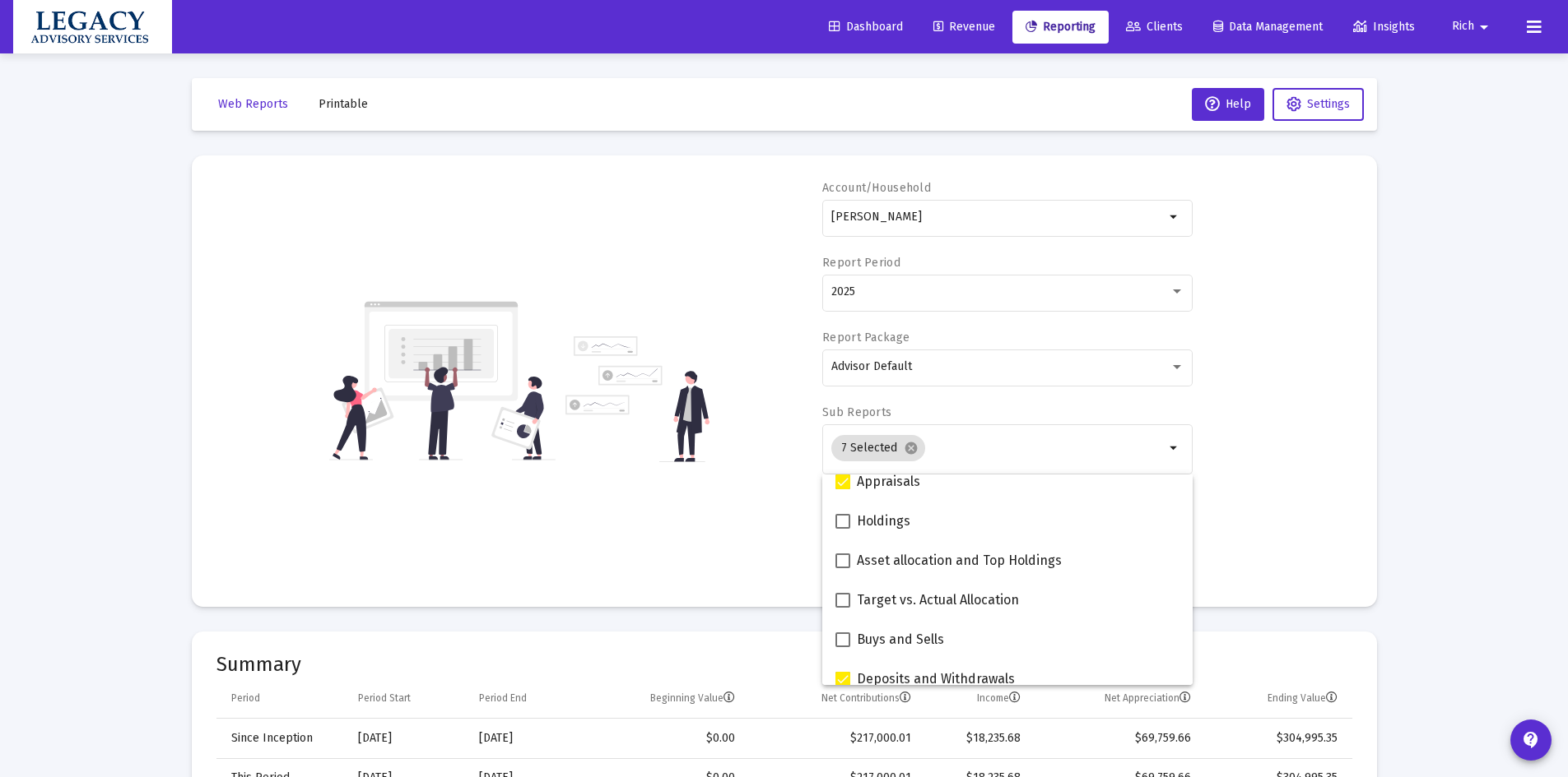
click at [1306, 403] on div "Account/[PERSON_NAME] JTWROS arrow_drop_down Report Period 2025 Report Package …" at bounding box center [784, 381] width 1136 height 402
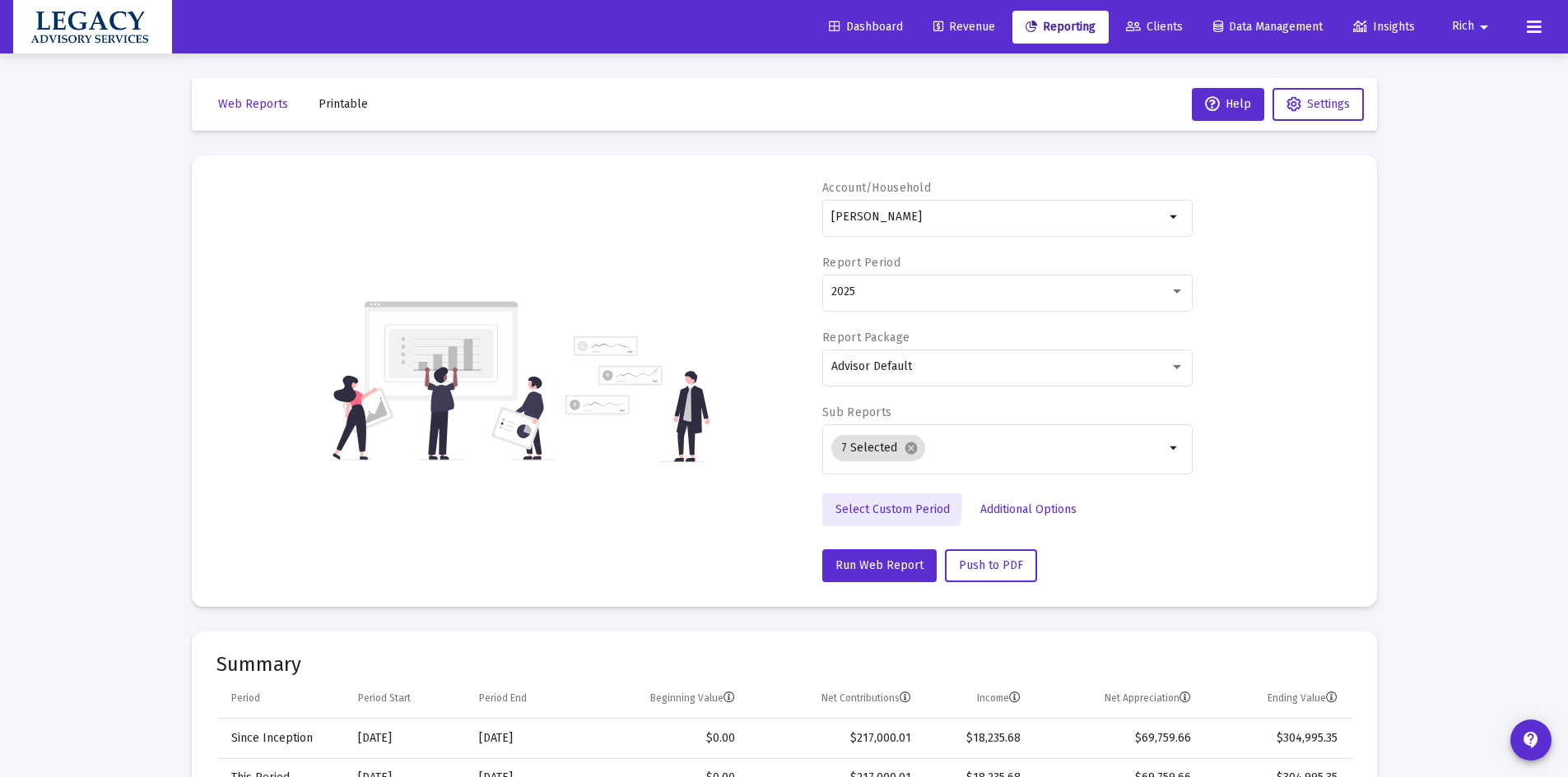
click at [865, 505] on span "Select Custom Period" at bounding box center [892, 509] width 114 height 14
click at [895, 291] on input at bounding box center [905, 292] width 148 height 14
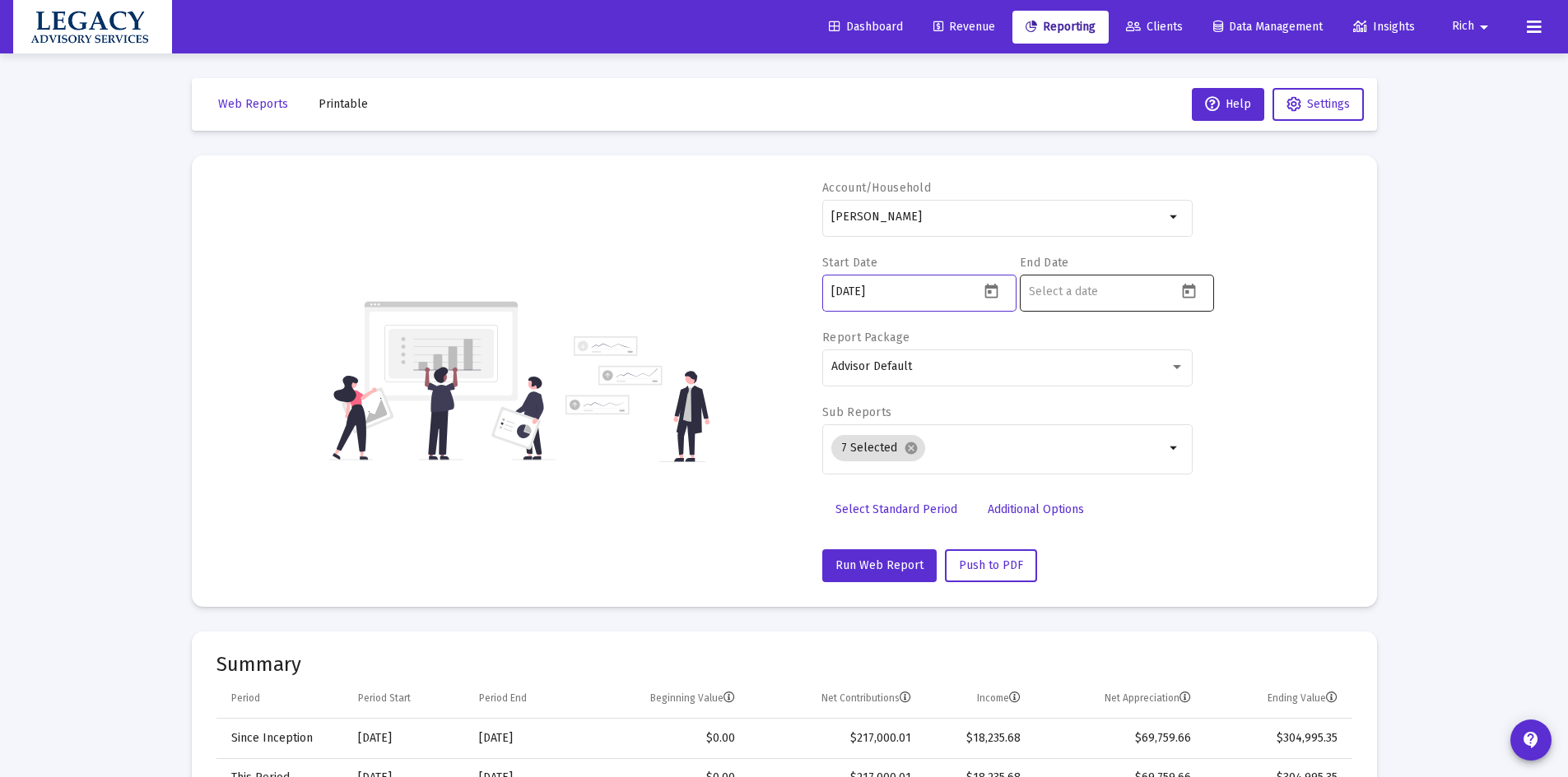
type input "[DATE]"
click at [1074, 296] on input at bounding box center [1103, 292] width 148 height 14
click at [1184, 293] on icon "Open calendar" at bounding box center [1188, 291] width 17 height 17
click at [1196, 452] on div "8" at bounding box center [1207, 452] width 30 height 30
type input "[DATE]"
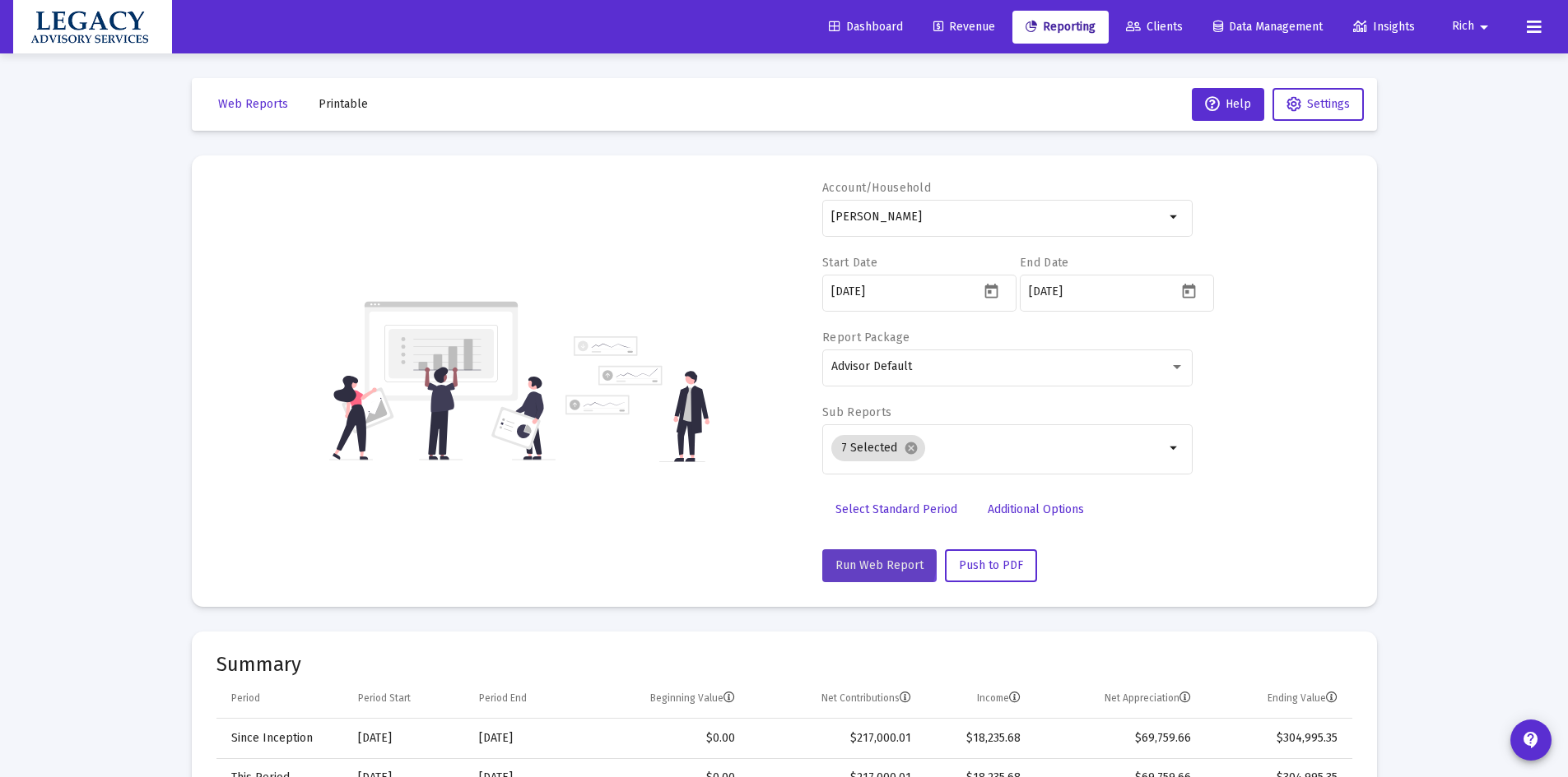
click at [876, 565] on span "Run Web Report" at bounding box center [879, 565] width 88 height 14
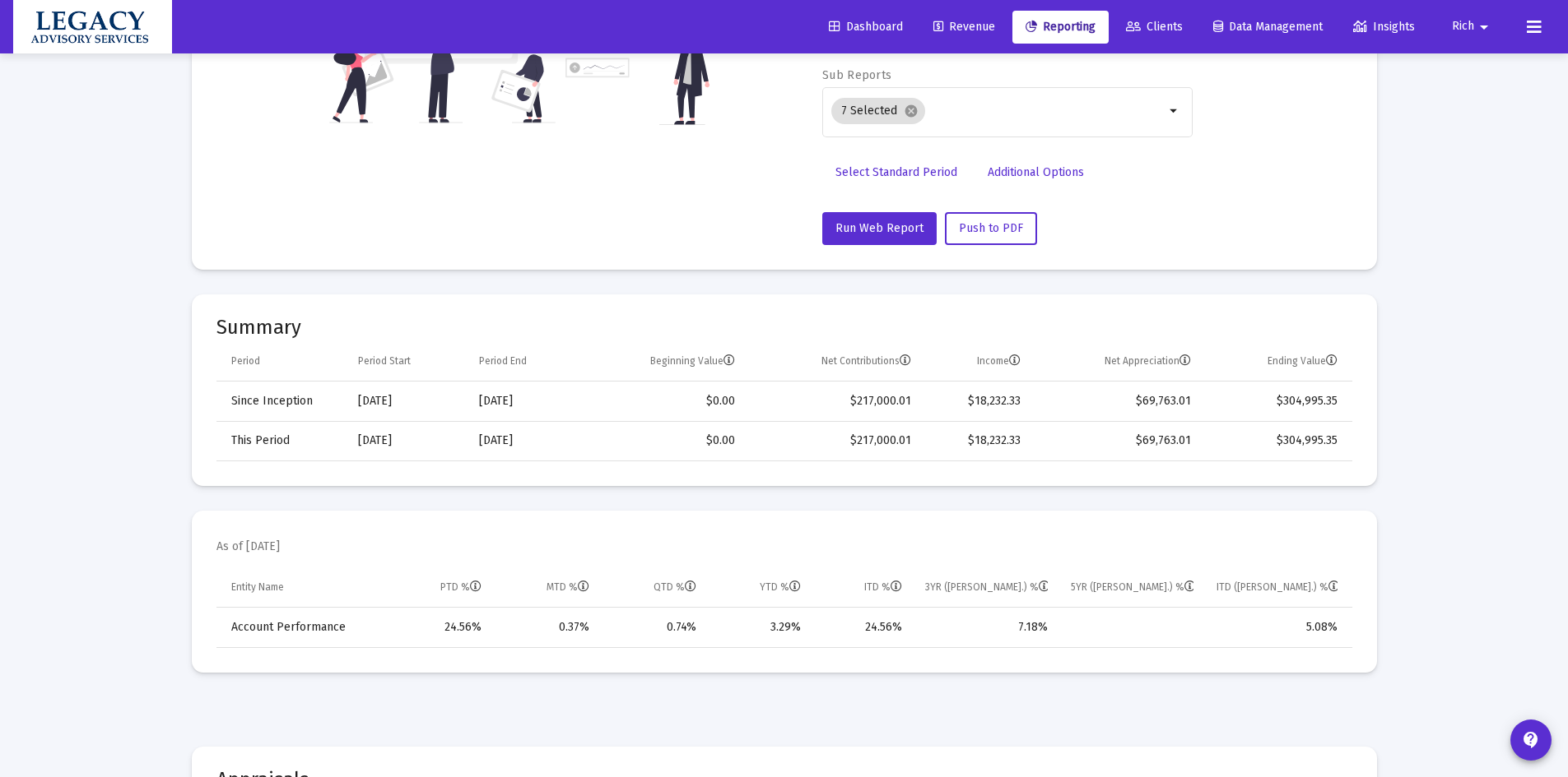
scroll to position [82, 0]
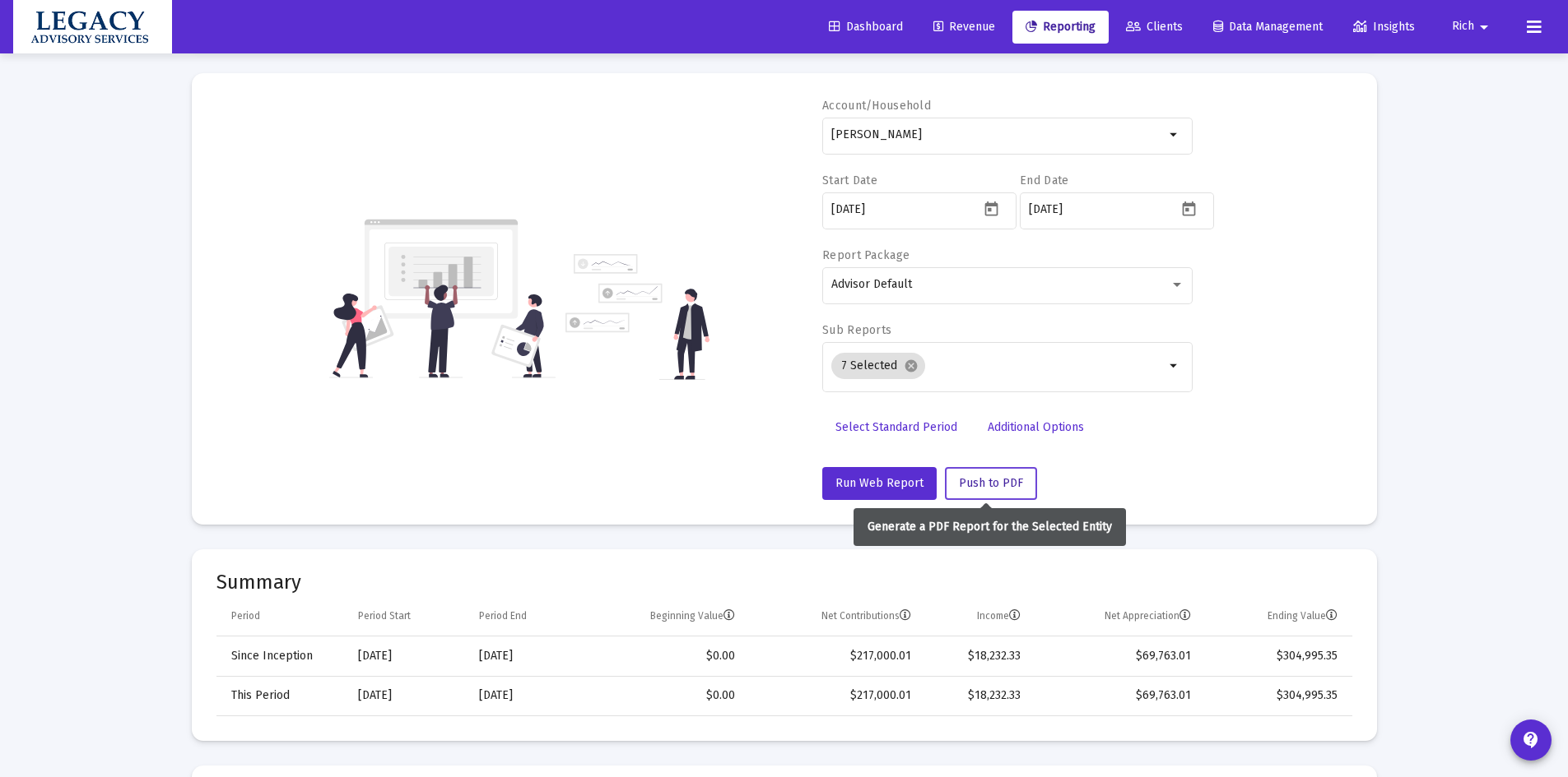
click at [1001, 479] on span "Push to PDF" at bounding box center [991, 483] width 64 height 14
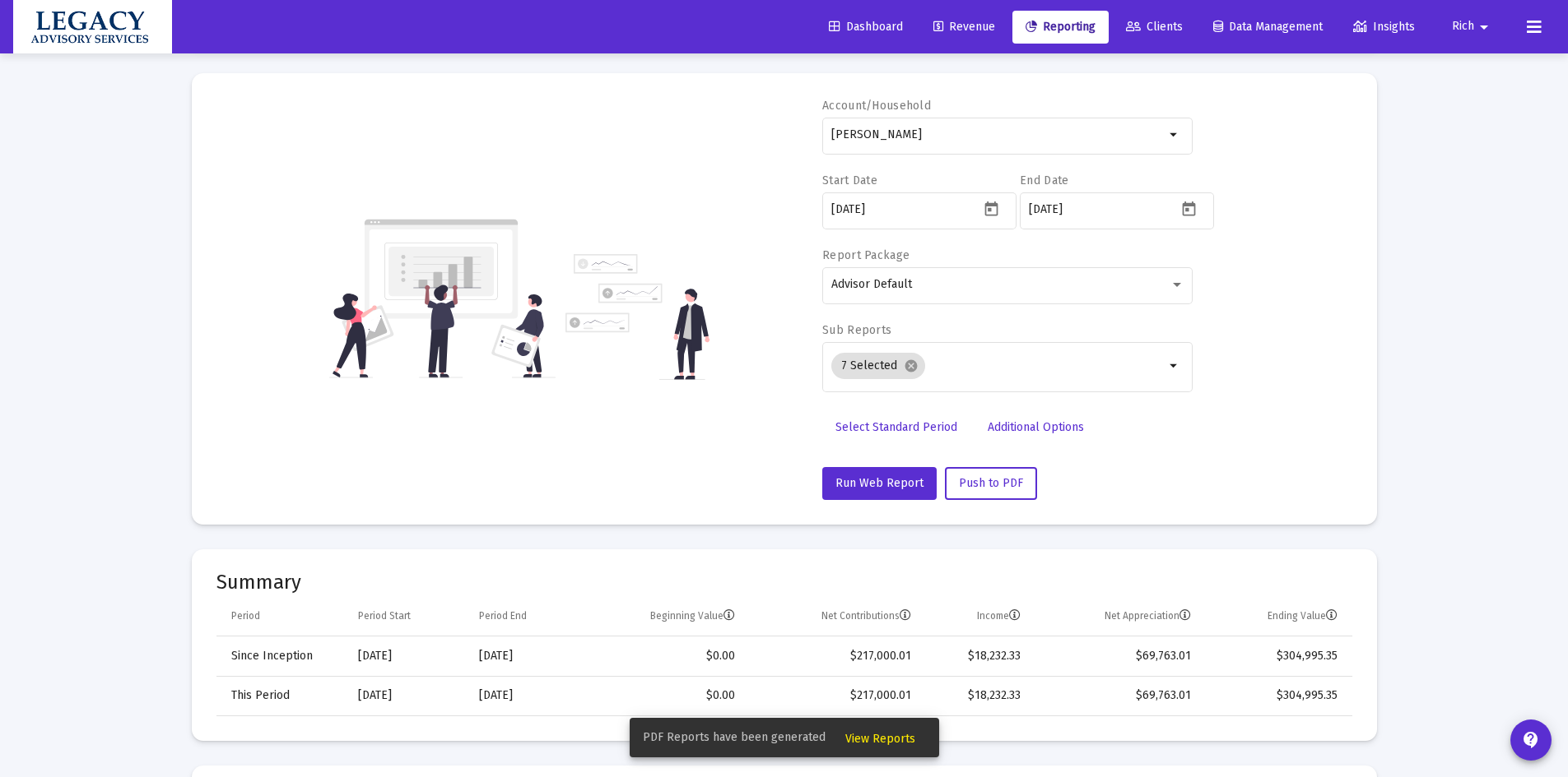
click at [894, 741] on span "View Reports" at bounding box center [880, 739] width 70 height 14
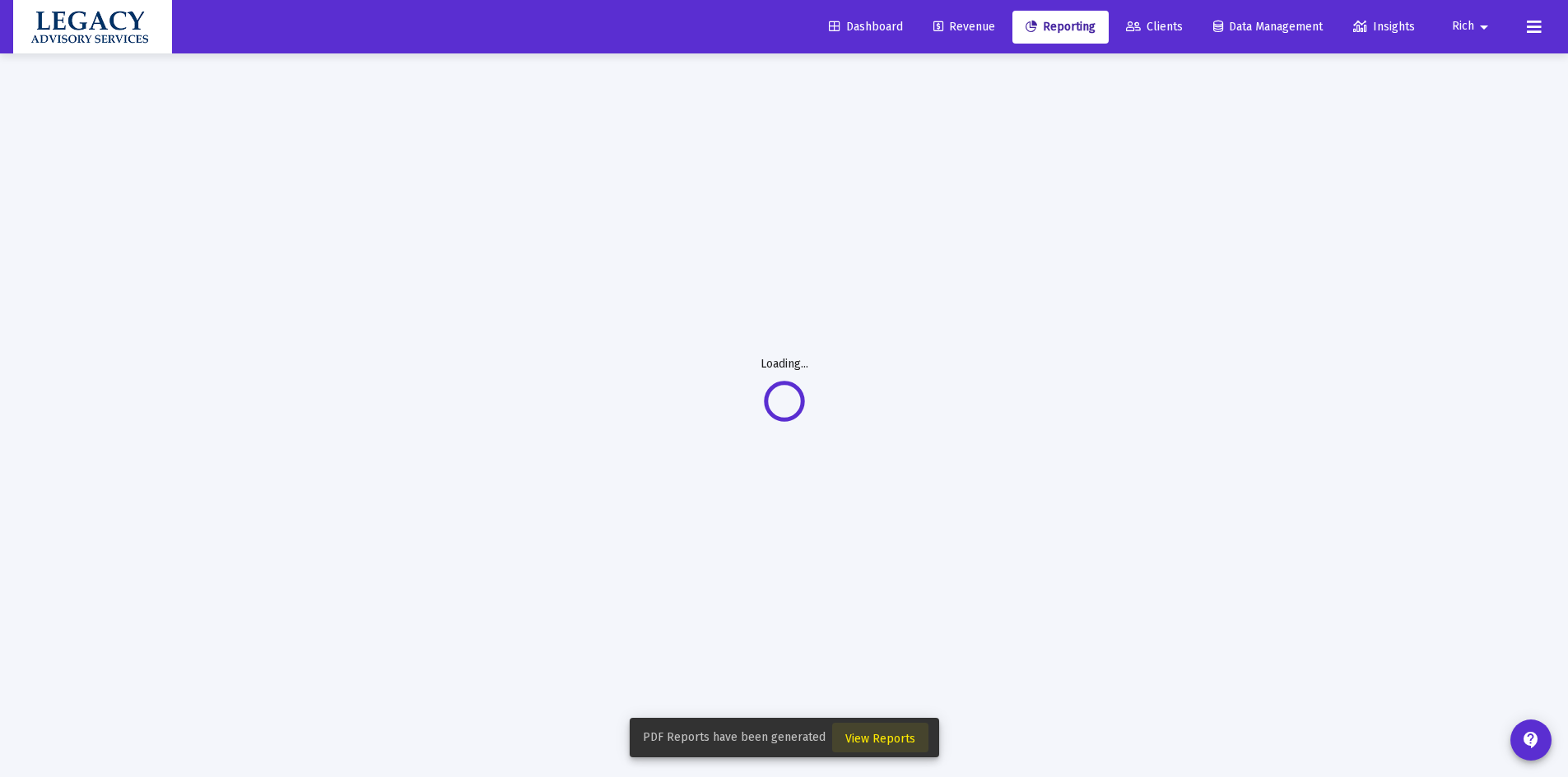
scroll to position [53, 0]
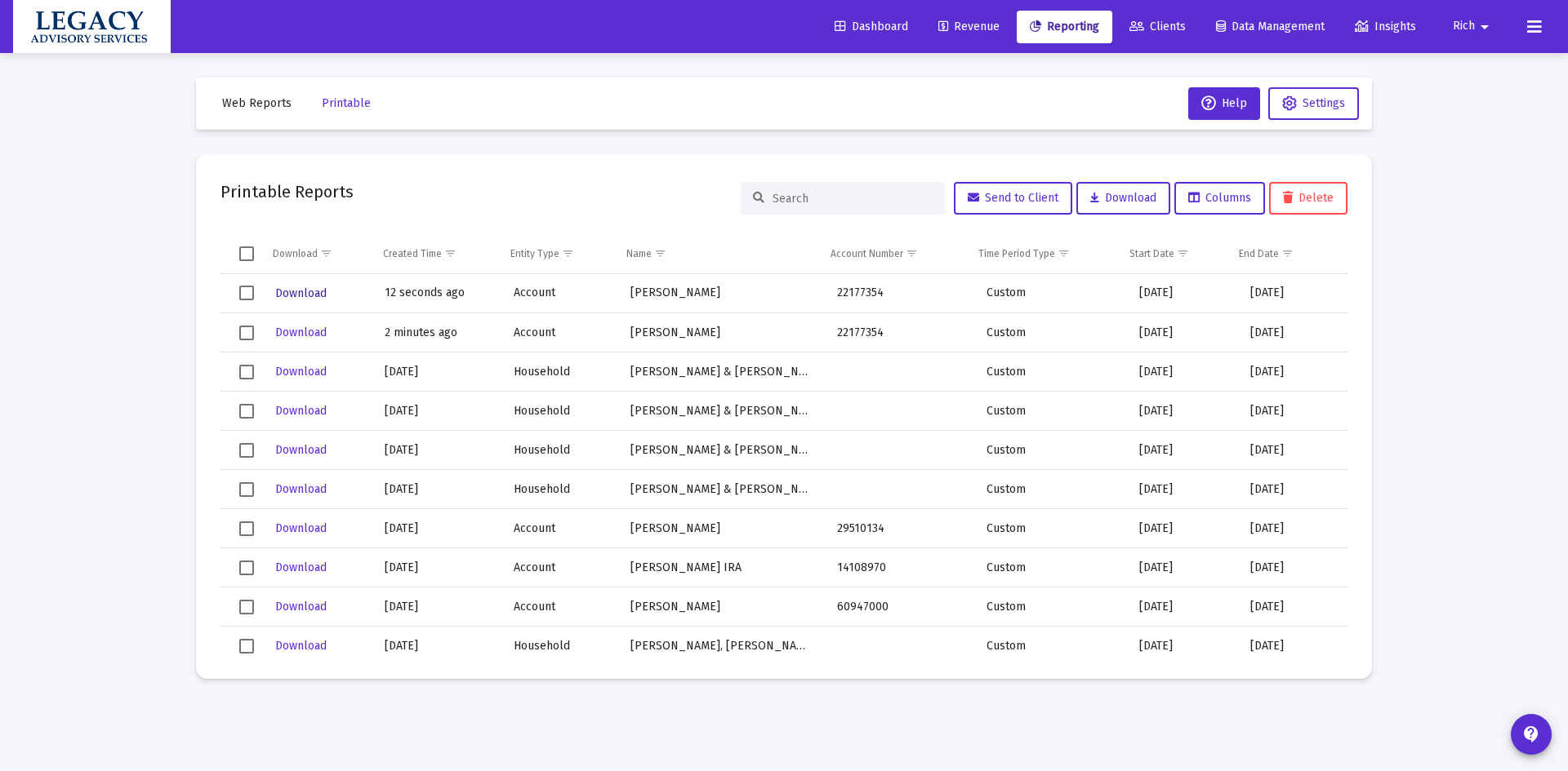
click at [290, 291] on span "Download" at bounding box center [300, 293] width 51 height 14
